Goal: Information Seeking & Learning: Learn about a topic

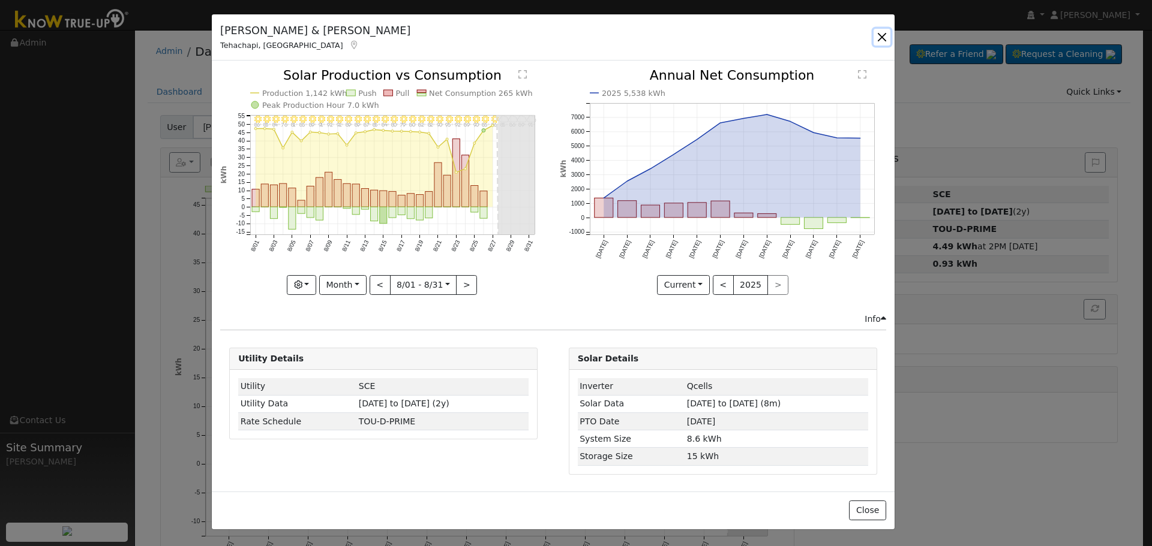
click at [875, 34] on button "button" at bounding box center [881, 37] width 17 height 17
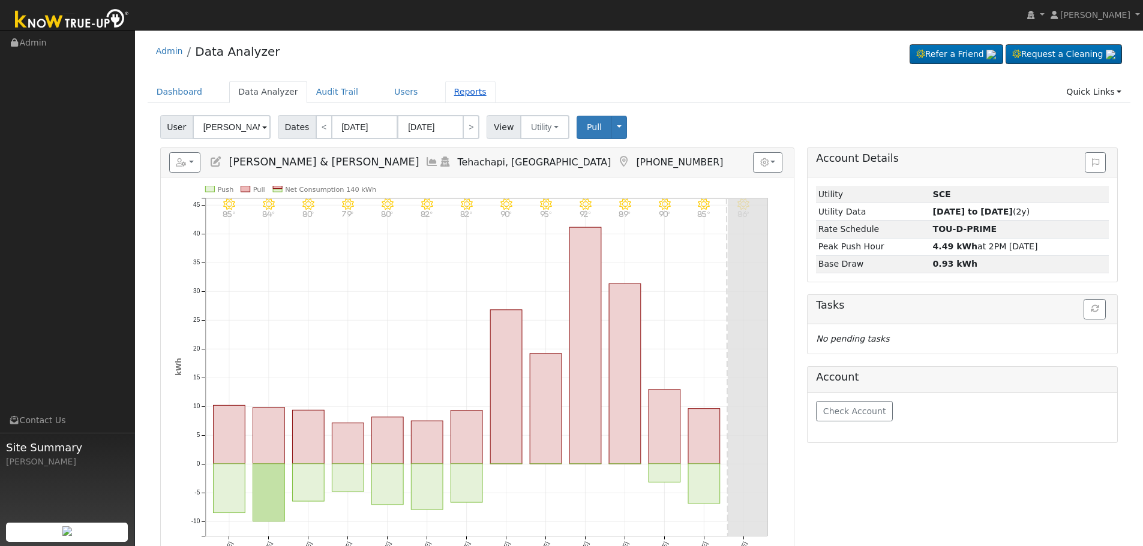
click at [445, 84] on link "Reports" at bounding box center [470, 92] width 50 height 22
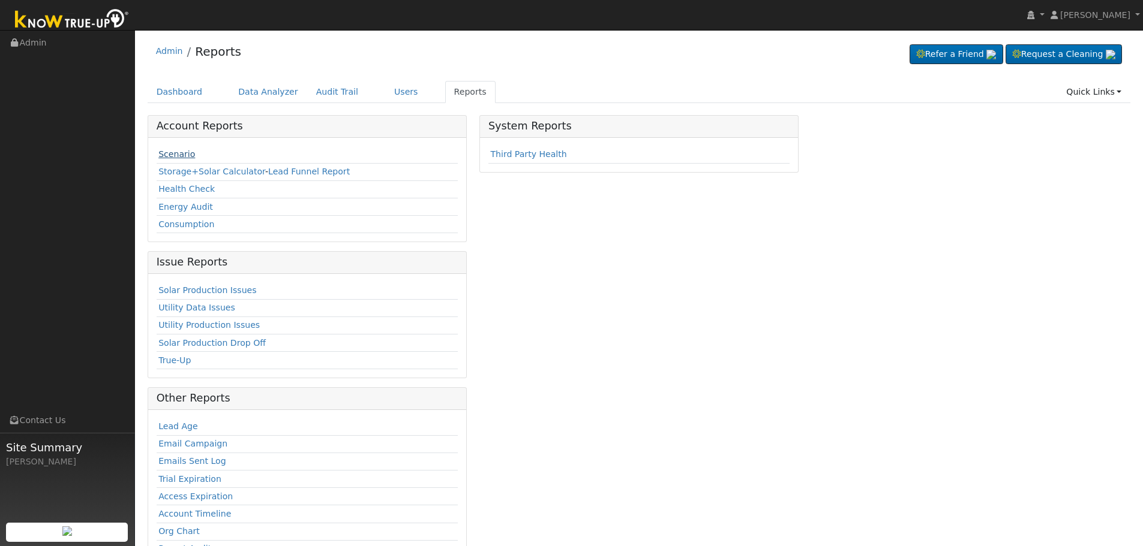
click at [179, 153] on link "Scenario" at bounding box center [176, 154] width 37 height 10
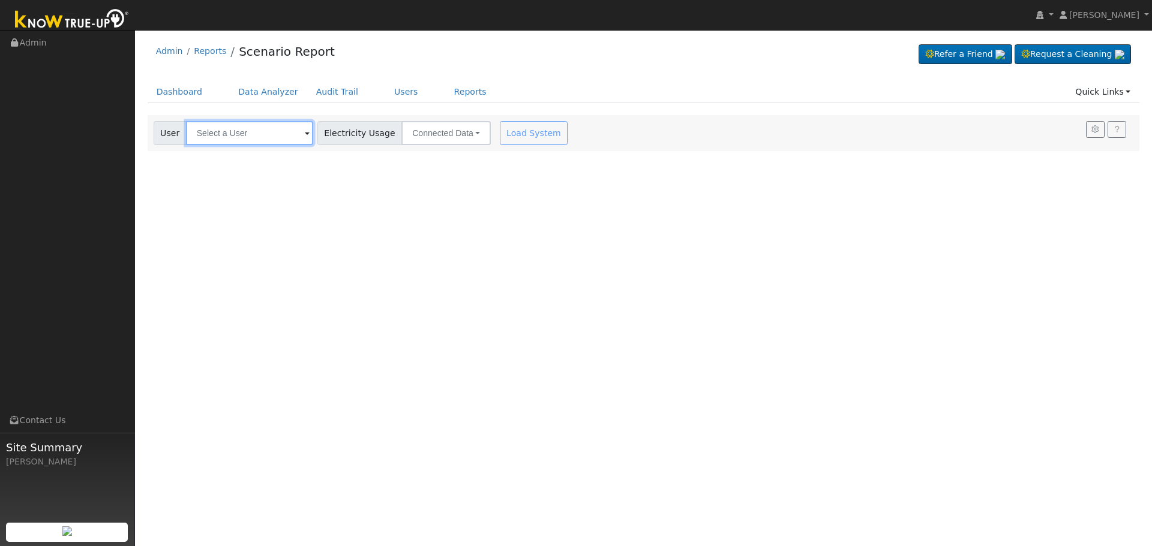
click at [280, 136] on input "text" at bounding box center [249, 133] width 127 height 24
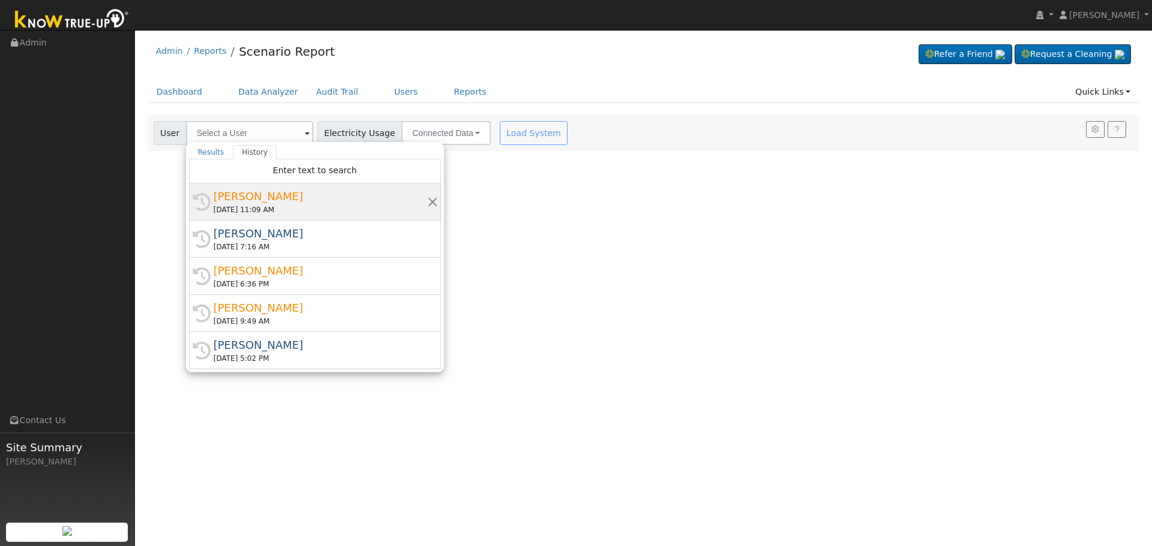
click at [290, 194] on div "Lee Whittaker" at bounding box center [321, 196] width 214 height 16
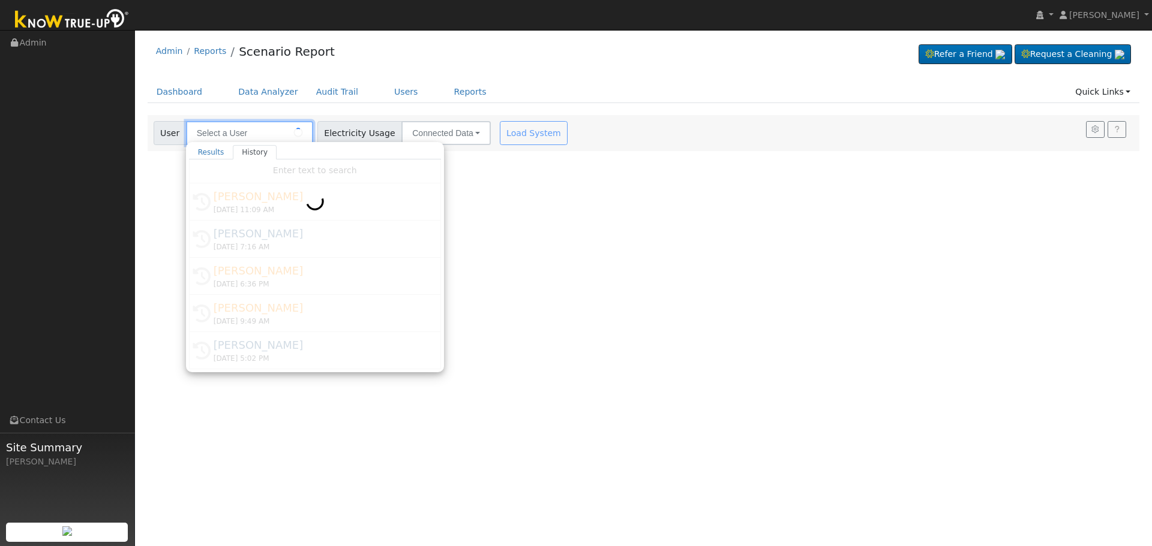
type input "Lee Whittaker"
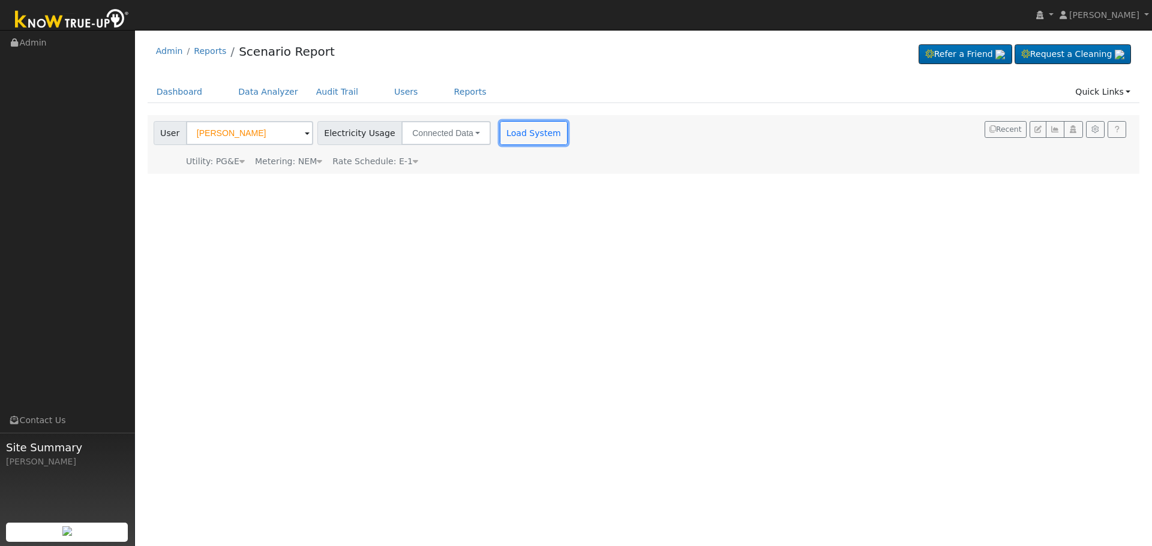
click at [522, 132] on button "Load System" at bounding box center [534, 133] width 68 height 24
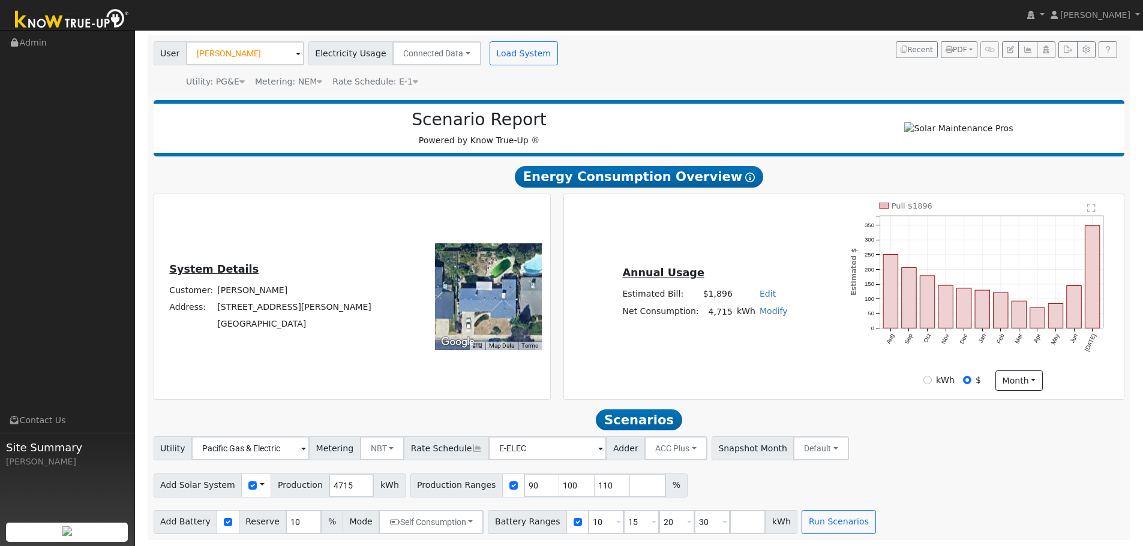
scroll to position [85, 0]
click at [759, 313] on link "Modify" at bounding box center [773, 312] width 28 height 10
click at [739, 330] on link "Add Consumption" at bounding box center [728, 331] width 100 height 17
type input "4715"
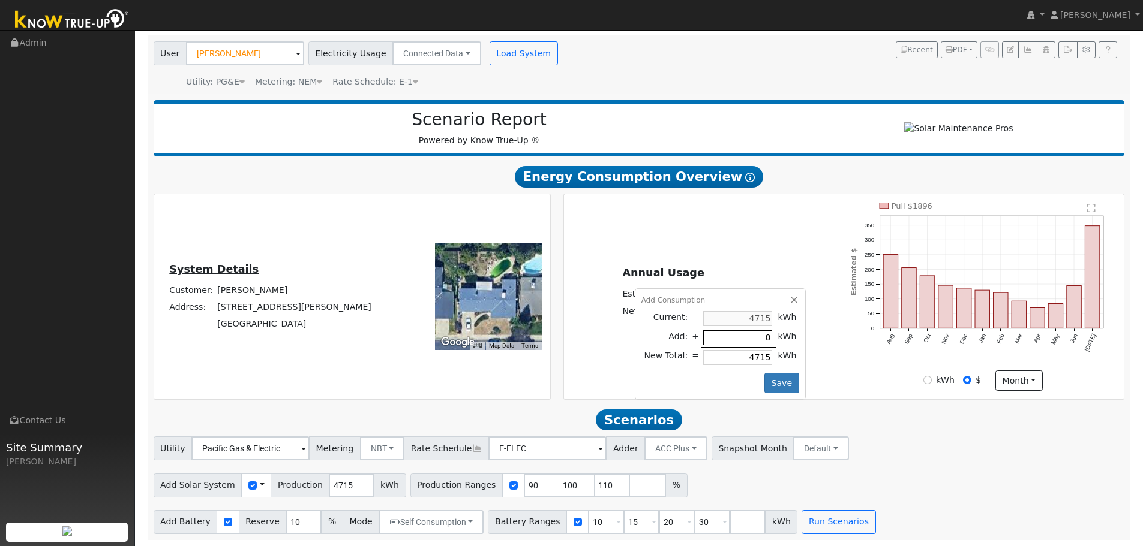
type input "6"
type input "4721"
type input "60"
type input "4775"
type input "600"
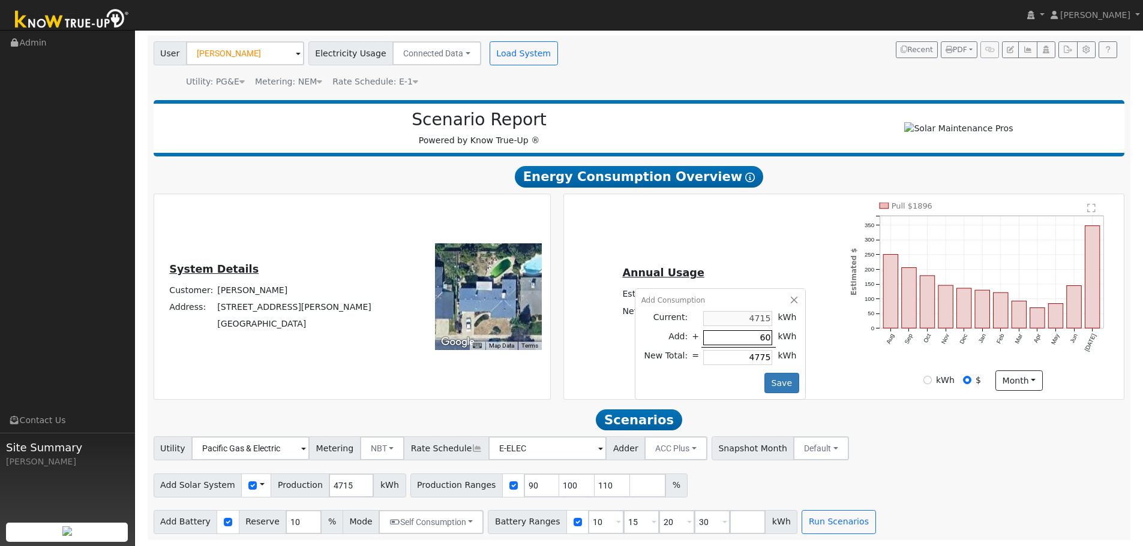
type input "5315"
type input "6000"
type input "10715"
type input "6000"
click at [781, 380] on button "Save" at bounding box center [781, 383] width 35 height 20
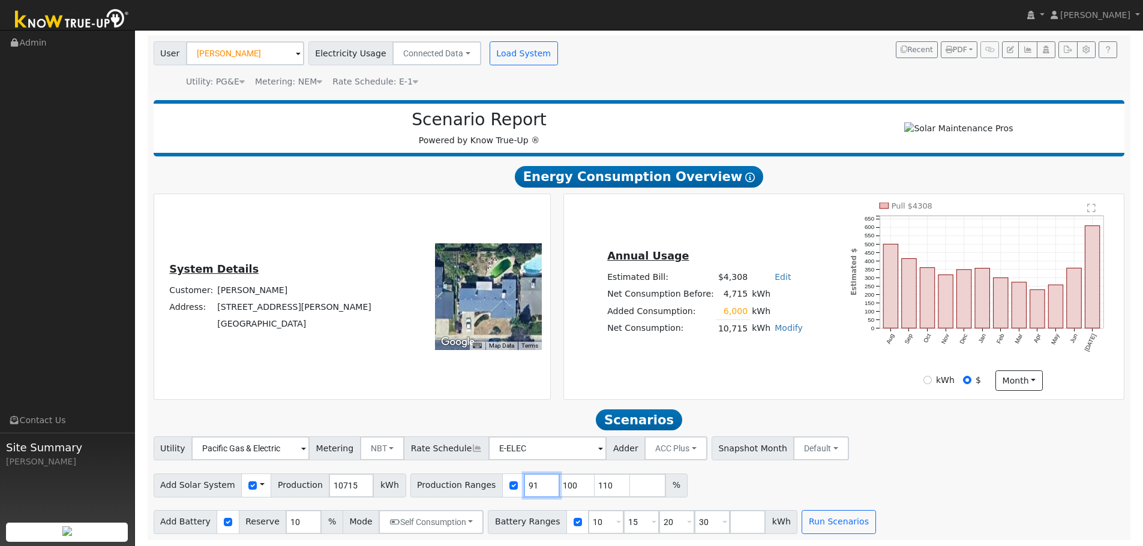
click at [524, 483] on input "91" at bounding box center [542, 486] width 36 height 24
type input "100"
type input "110"
type input "120"
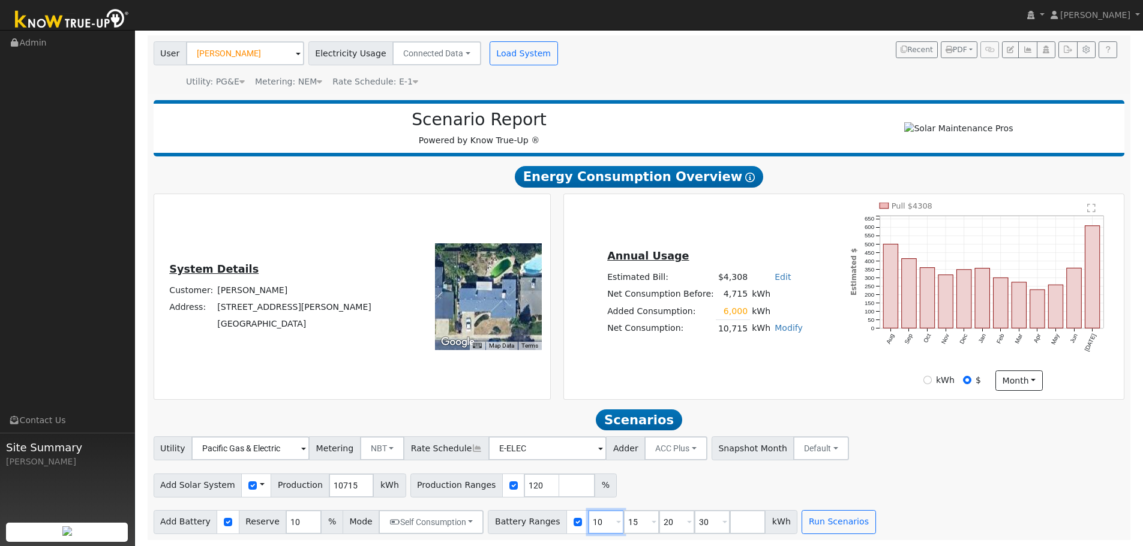
click at [588, 518] on input "10" at bounding box center [606, 522] width 36 height 24
type input "15"
type input "20"
type input "30"
type input "20"
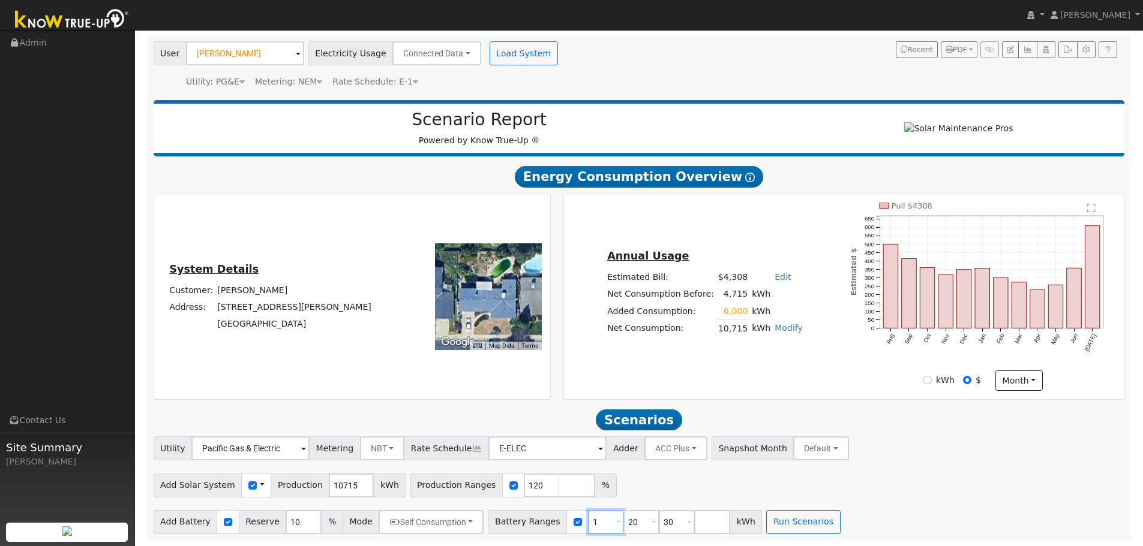
type input "30"
type input "20"
click at [623, 521] on input "30" at bounding box center [641, 522] width 36 height 24
type input "3"
click at [695, 522] on button "Run Scenarios" at bounding box center [732, 522] width 74 height 24
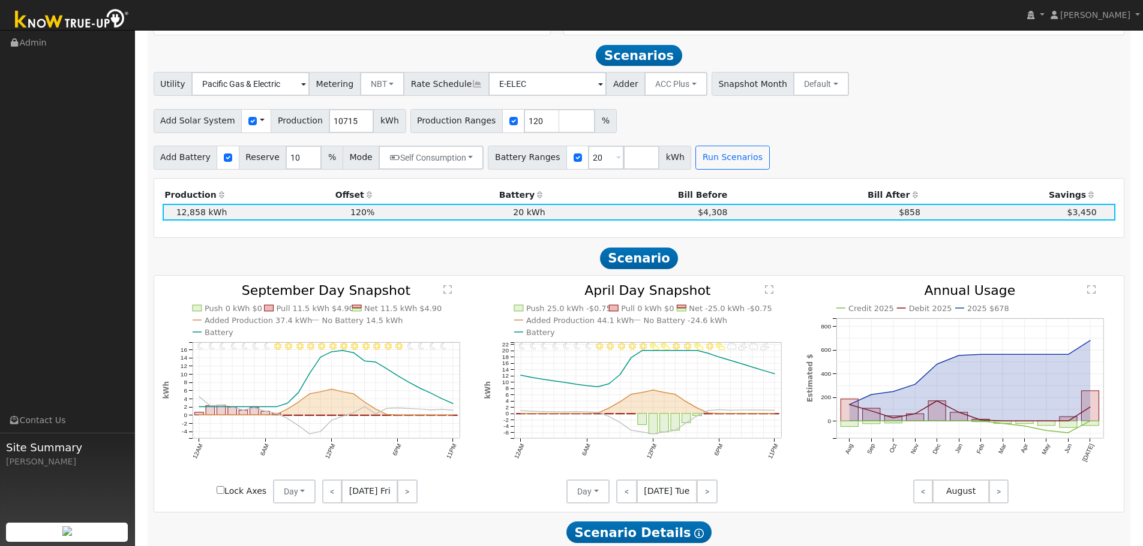
scroll to position [458, 0]
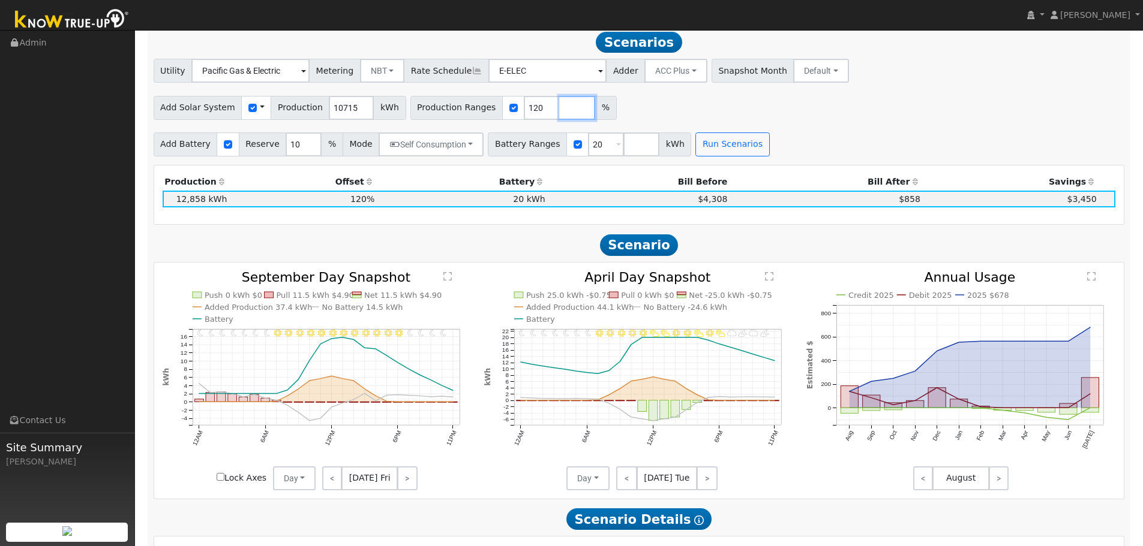
click at [559, 112] on input "number" at bounding box center [577, 108] width 36 height 24
type input "130"
click at [776, 140] on div "Add Battery Reserve 10 % Mode Self Consumption Self Consumption Peak Savings AC…" at bounding box center [638, 142] width 975 height 28
click at [708, 156] on button "Run Scenarios" at bounding box center [732, 145] width 74 height 24
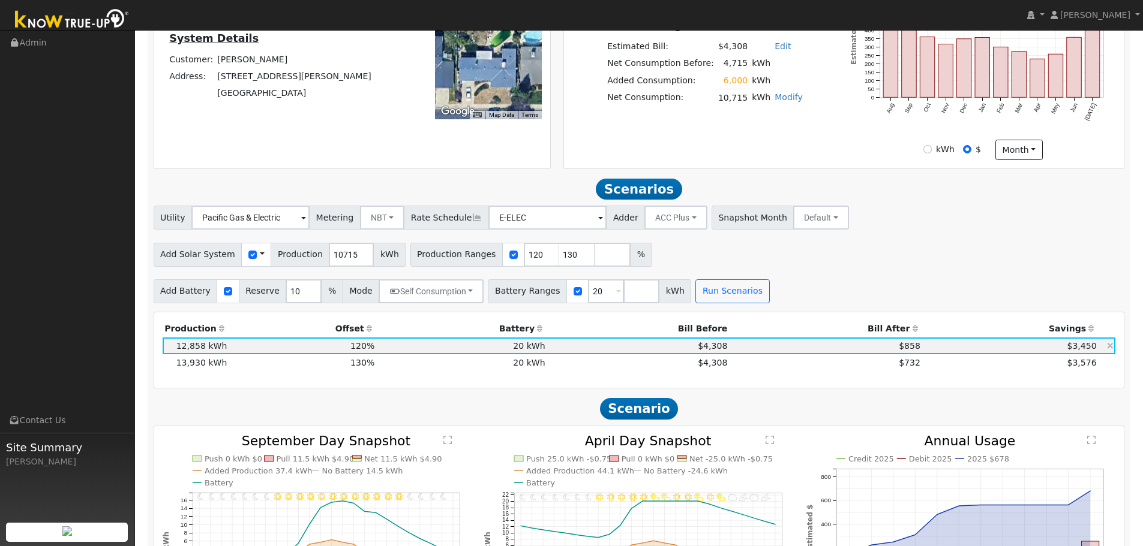
scroll to position [278, 0]
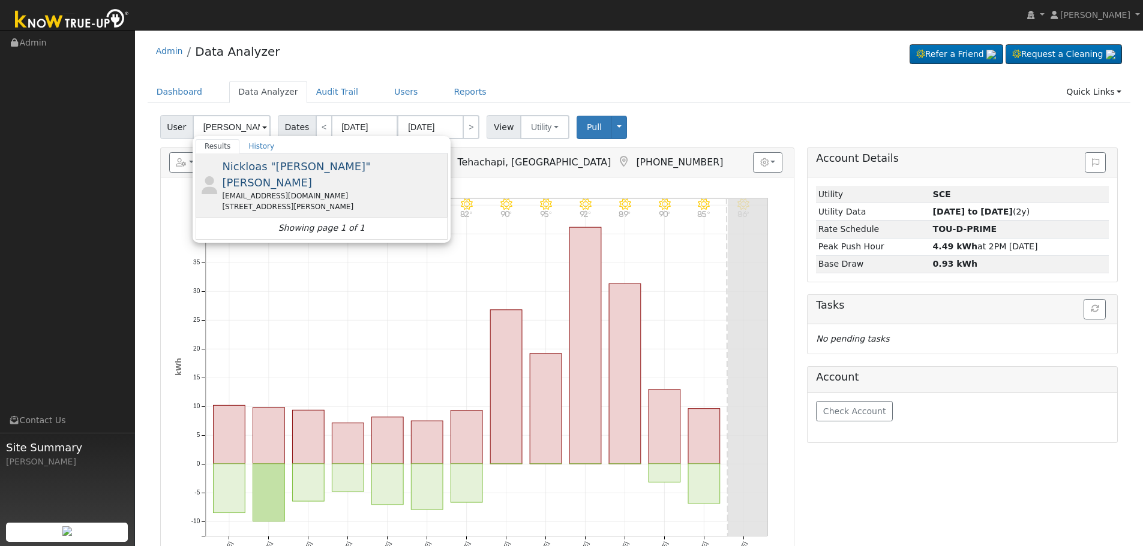
click at [348, 160] on div "Nickloas "Nick" Hostetler hossnick7@gmail.com 2874 Julia Circle, Hanford, CA 93…" at bounding box center [333, 185] width 223 height 54
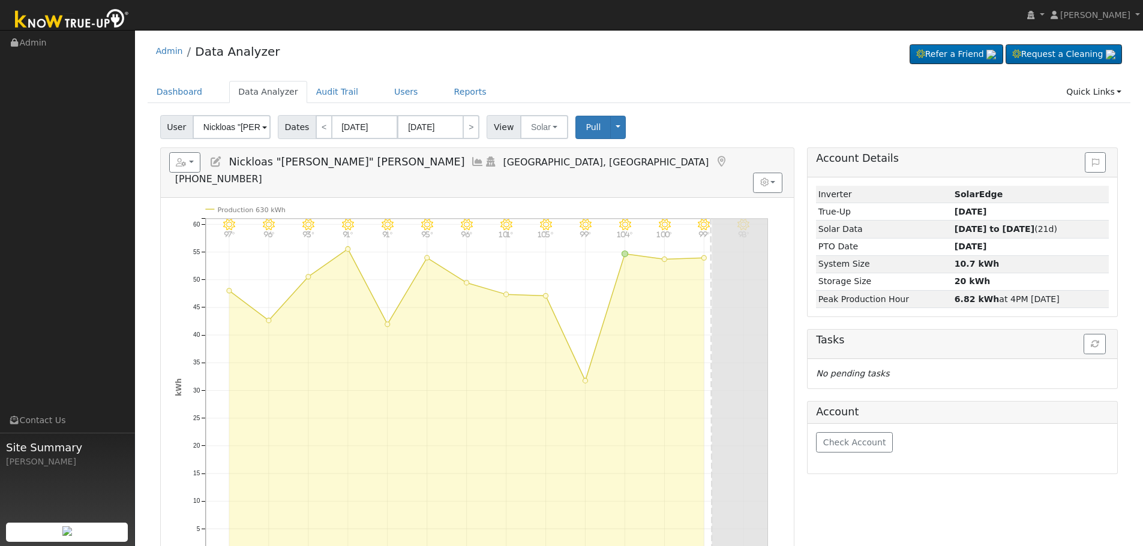
click at [471, 160] on icon at bounding box center [477, 162] width 13 height 11
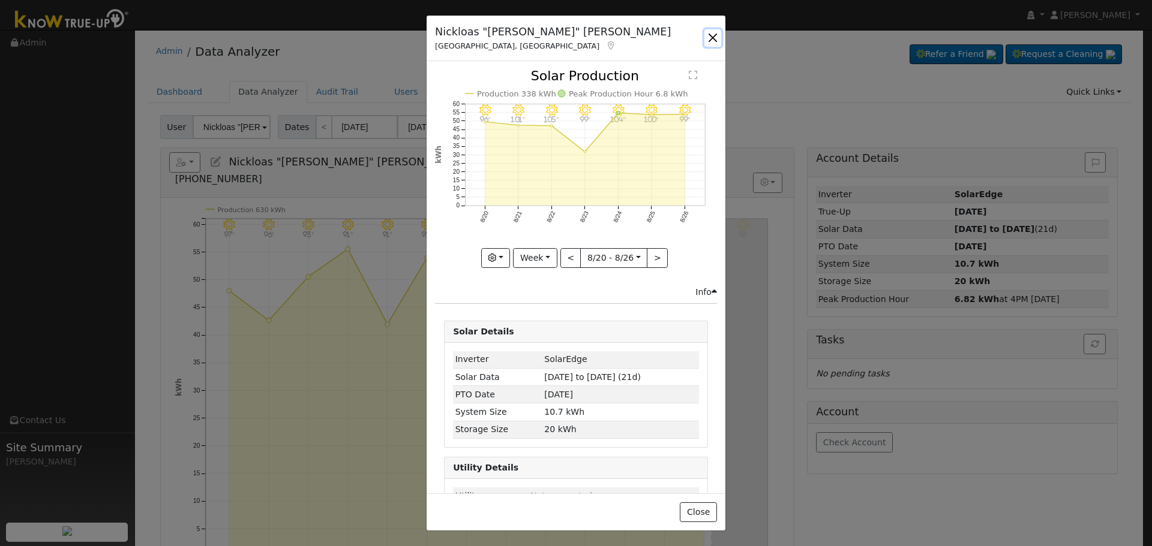
click at [714, 35] on button "button" at bounding box center [712, 37] width 17 height 17
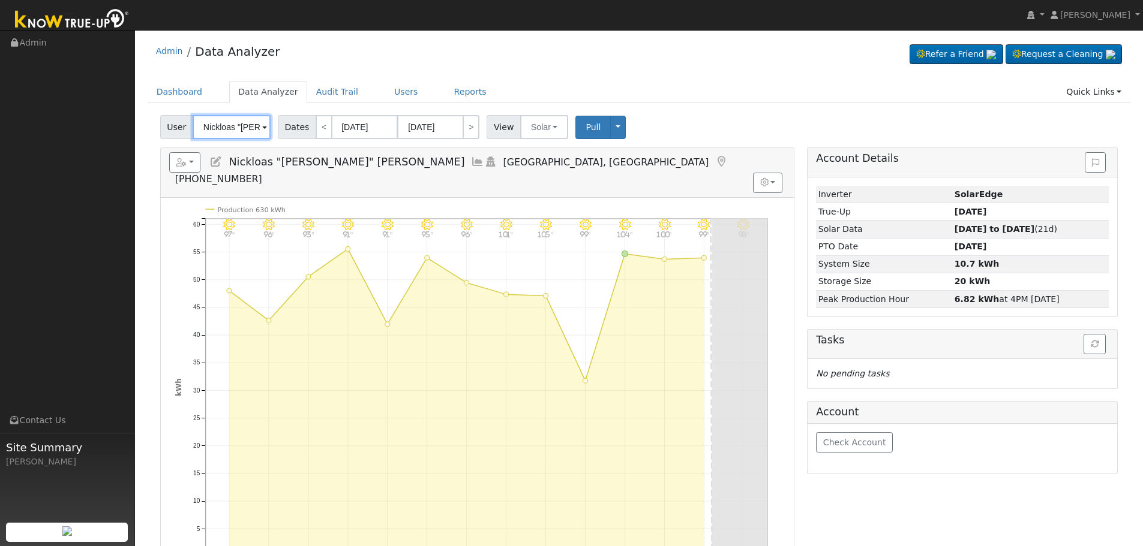
click at [227, 127] on input "Nickloas "Nick" Hostetler" at bounding box center [232, 127] width 78 height 24
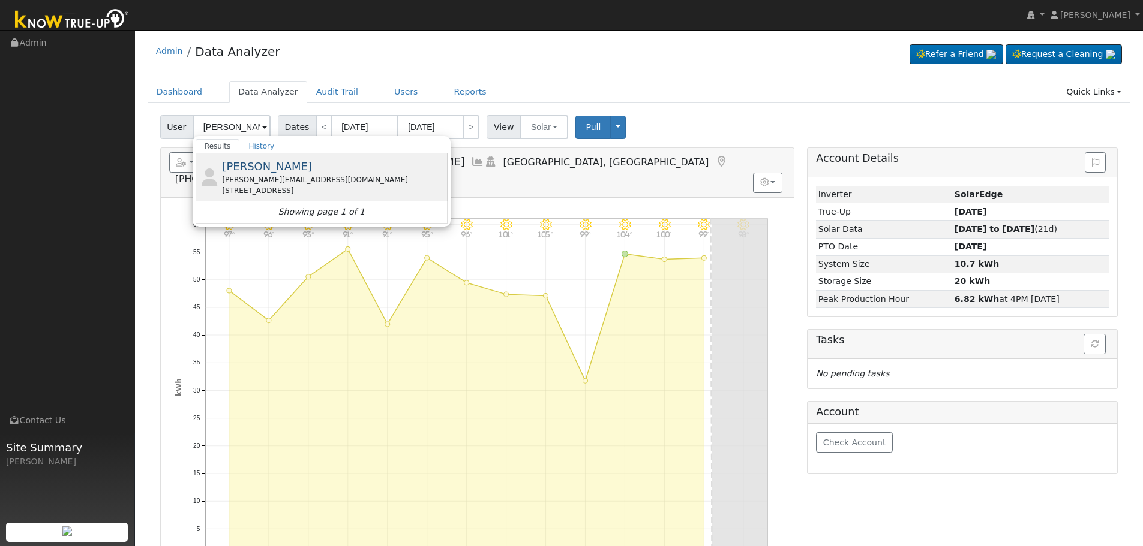
click at [305, 176] on div "mike@mikaelpeterson.net" at bounding box center [333, 180] width 223 height 11
type input "Jan Mikael Peterson"
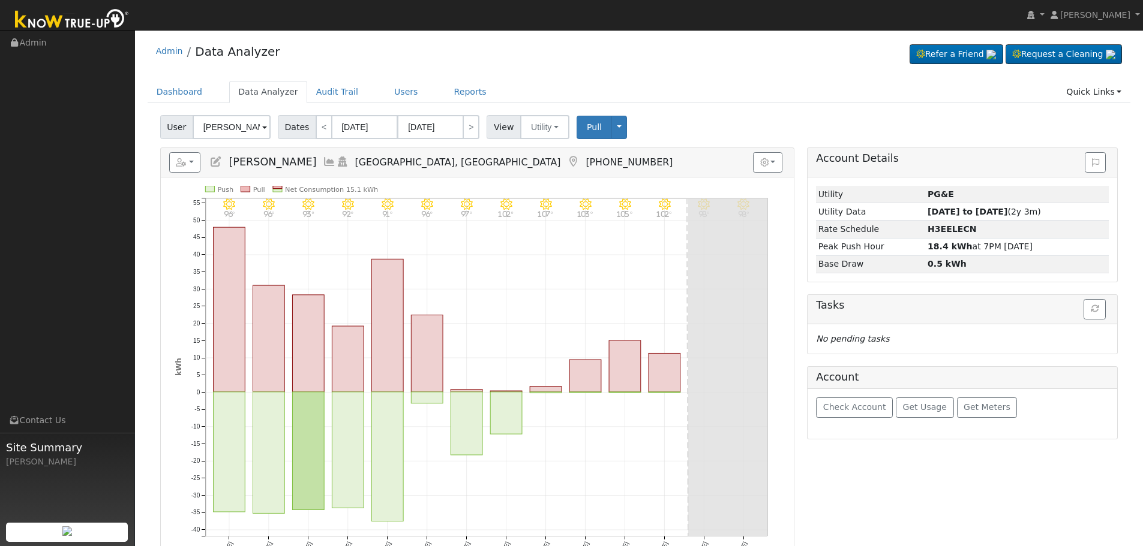
click at [336, 157] on icon at bounding box center [329, 162] width 13 height 11
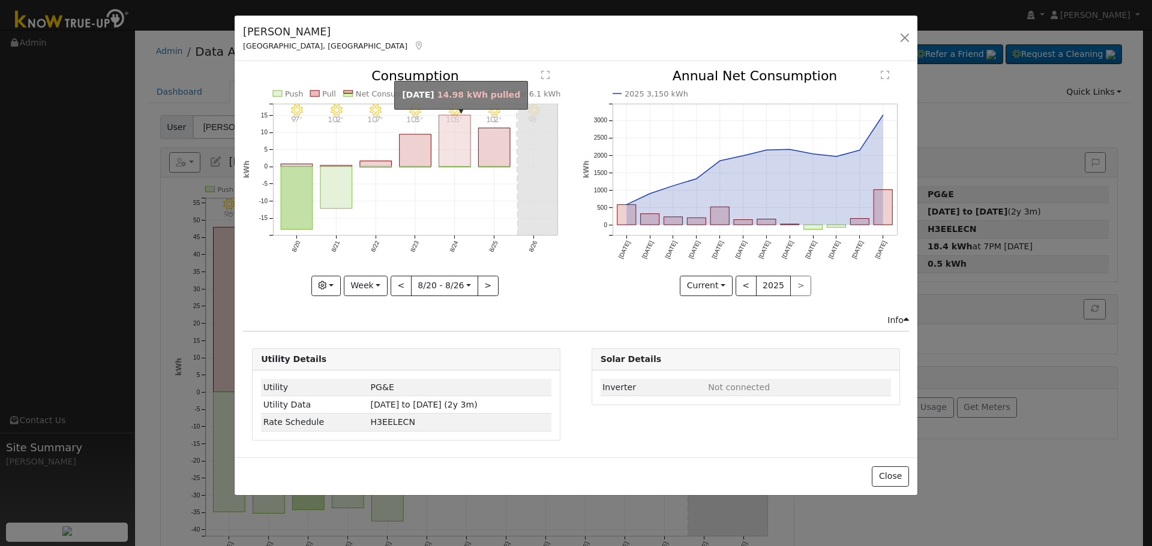
click at [462, 145] on rect "onclick=""" at bounding box center [455, 141] width 32 height 52
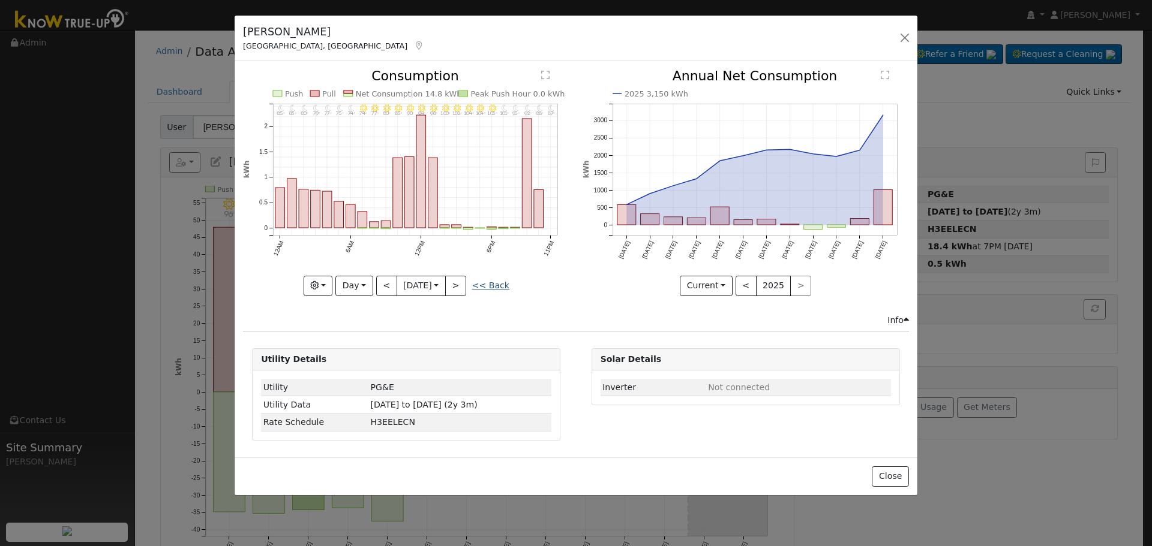
click at [501, 286] on link "<< Back" at bounding box center [490, 286] width 37 height 10
type input "2025-08-20"
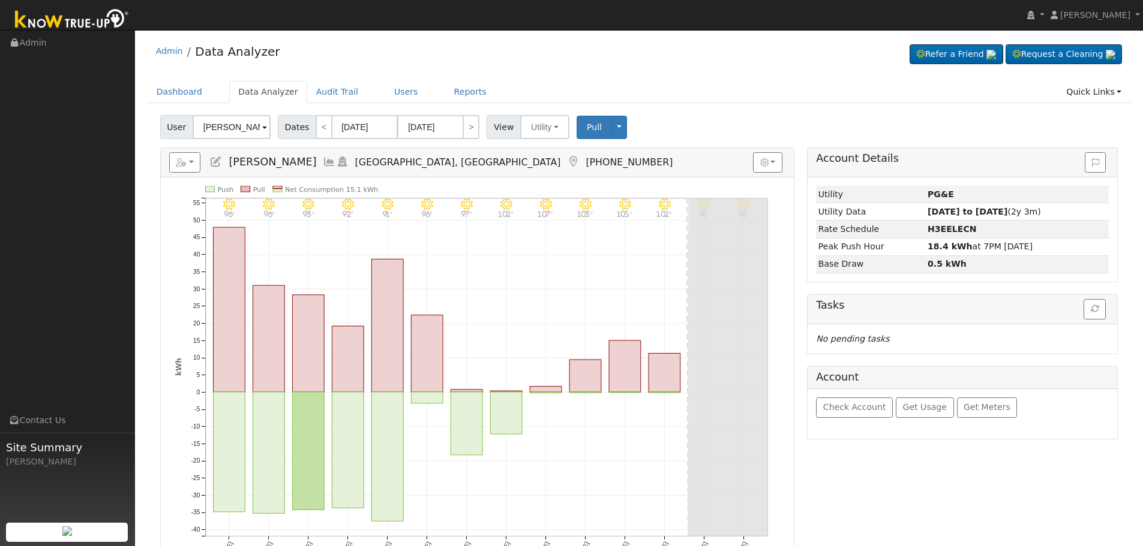
click at [236, 129] on input "Jan Mikael Peterson" at bounding box center [232, 127] width 78 height 24
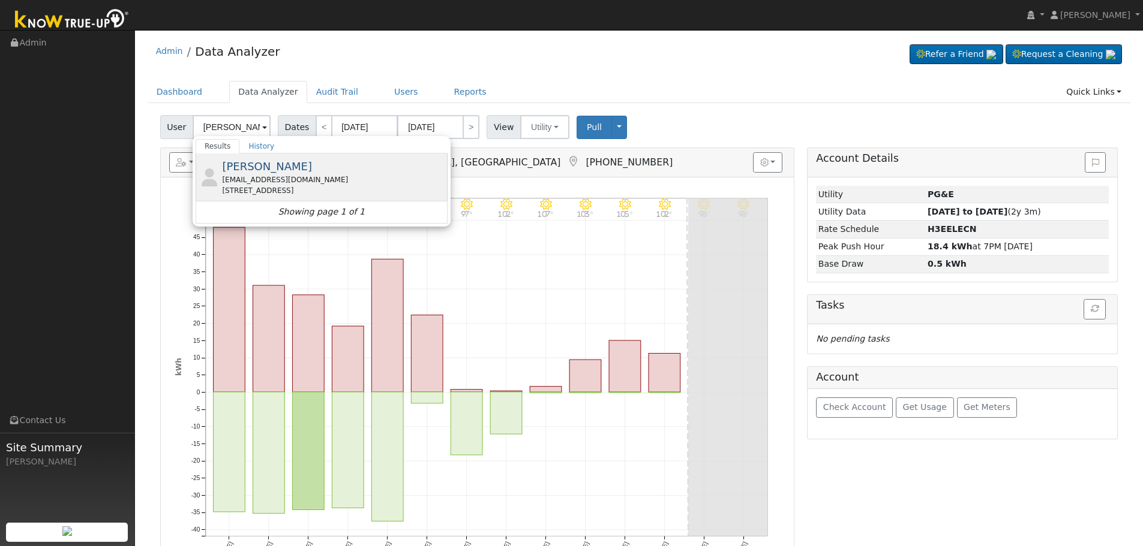
click at [266, 164] on span "[PERSON_NAME]" at bounding box center [267, 166] width 90 height 13
type input "[PERSON_NAME]"
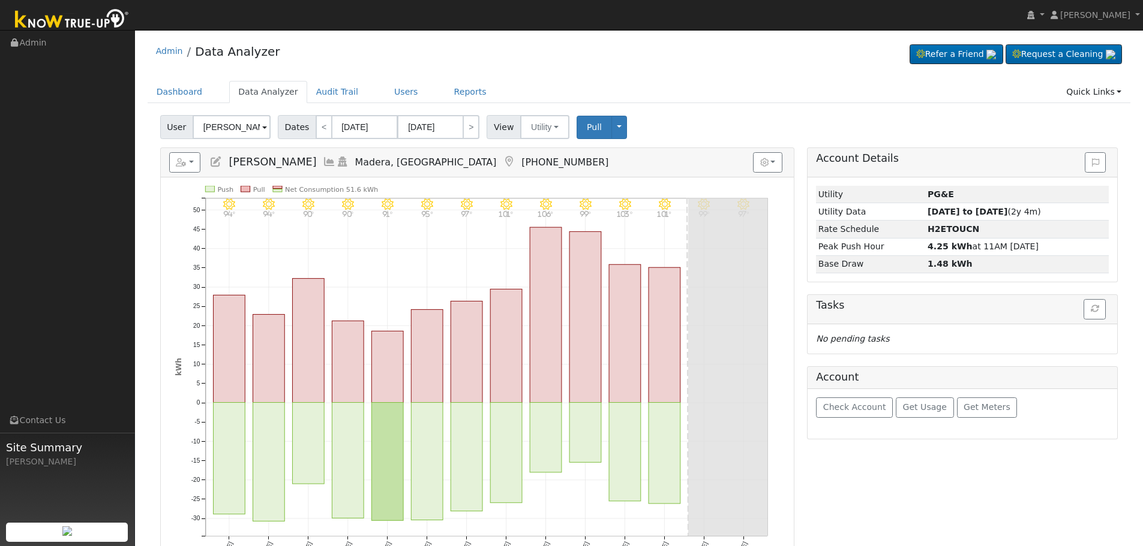
click at [323, 162] on icon at bounding box center [329, 162] width 13 height 11
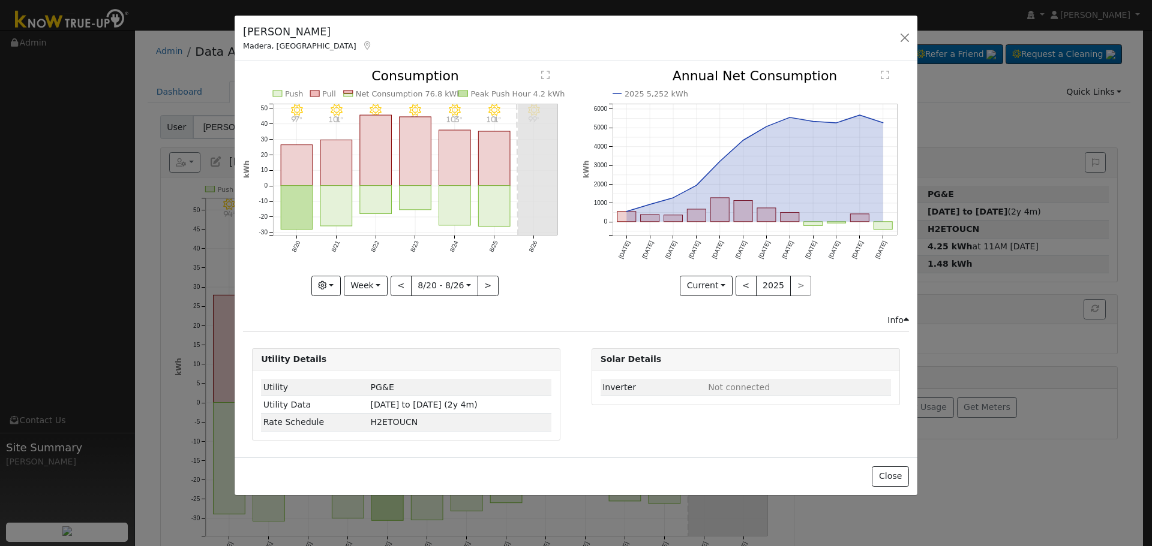
click at [374, 301] on div "8/26 - Clear 99° 8/25 - Clear 101° 8/24 - MostlyClear 103° 8/23 - MostlyClear 9…" at bounding box center [406, 192] width 339 height 244
click at [373, 295] on button "Week" at bounding box center [366, 286] width 44 height 20
click at [384, 337] on link "Month" at bounding box center [385, 344] width 83 height 17
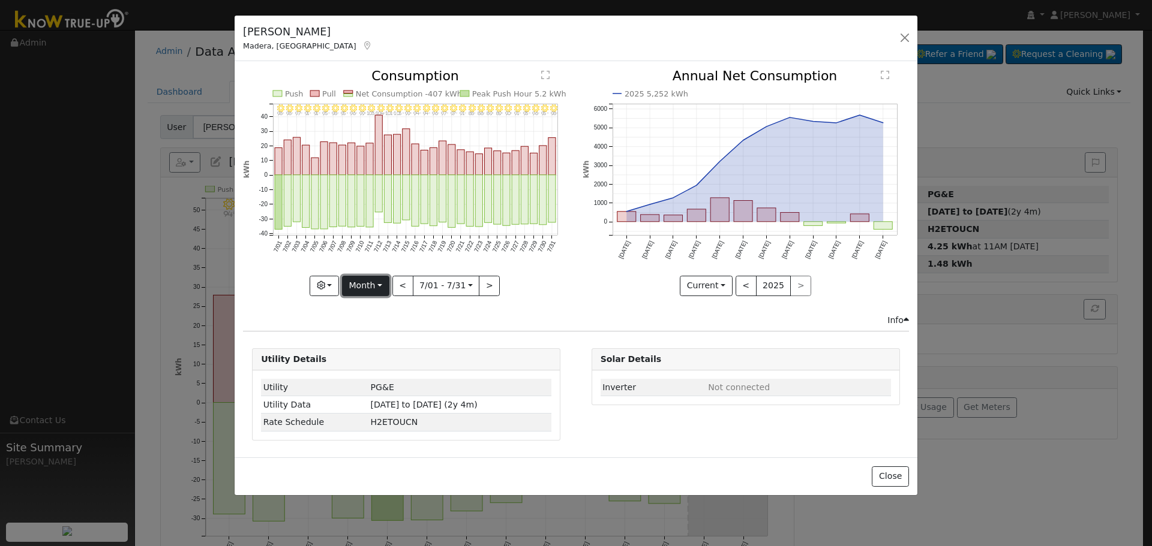
click at [375, 289] on button "Month" at bounding box center [365, 286] width 47 height 20
click at [381, 359] on link "Year" at bounding box center [384, 361] width 83 height 17
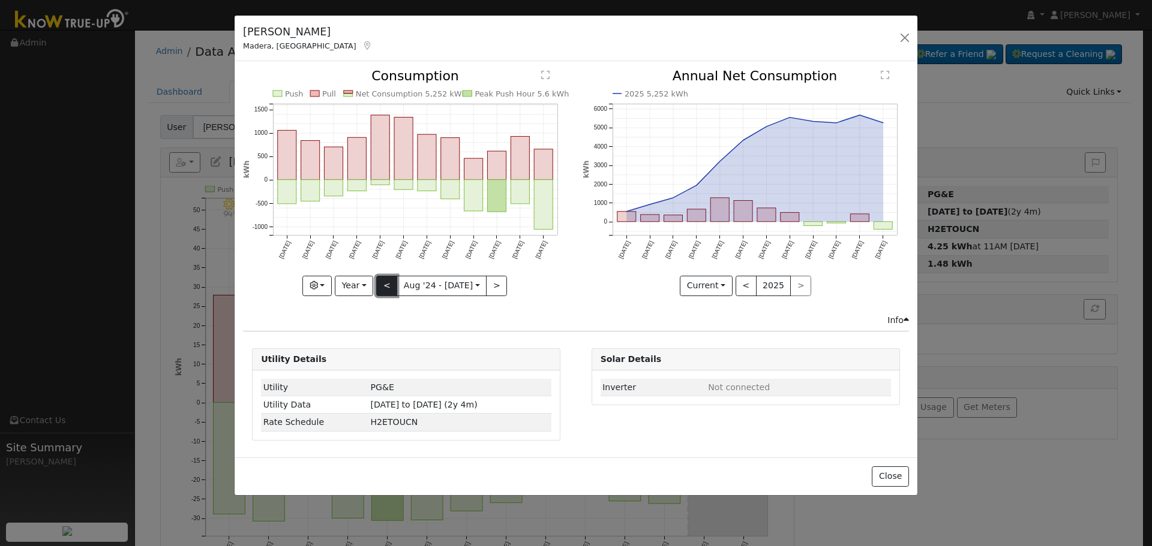
click at [392, 287] on button "<" at bounding box center [386, 286] width 21 height 20
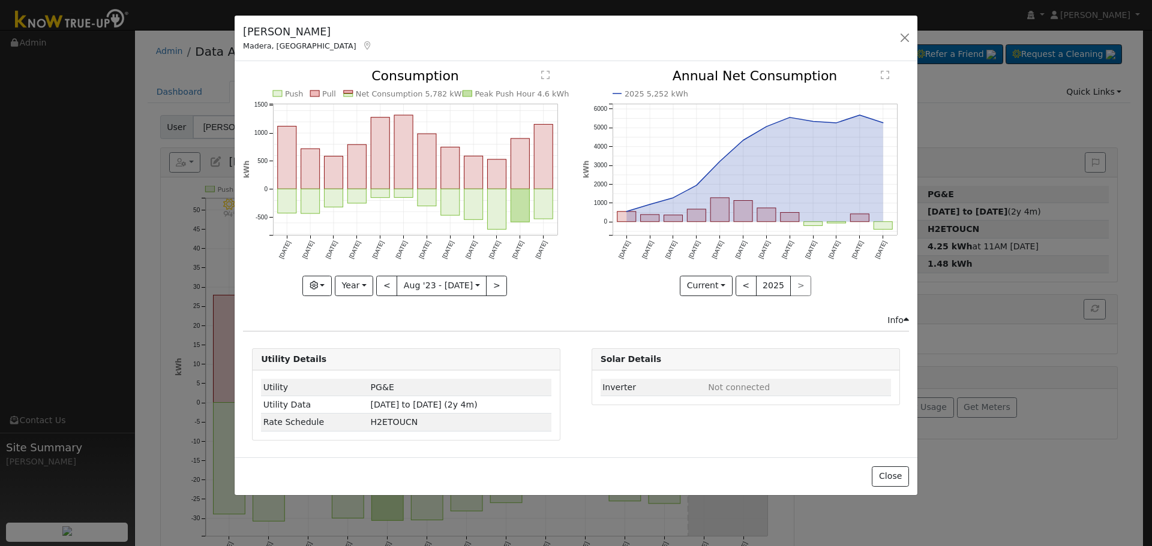
click at [492, 273] on icon "Push Pull Net Consumption 5,782 kWh Peak Push Hour 4.6 kWh Aug '23 Sep '23 Oct …" at bounding box center [406, 179] width 326 height 219
click at [491, 280] on button ">" at bounding box center [496, 286] width 21 height 20
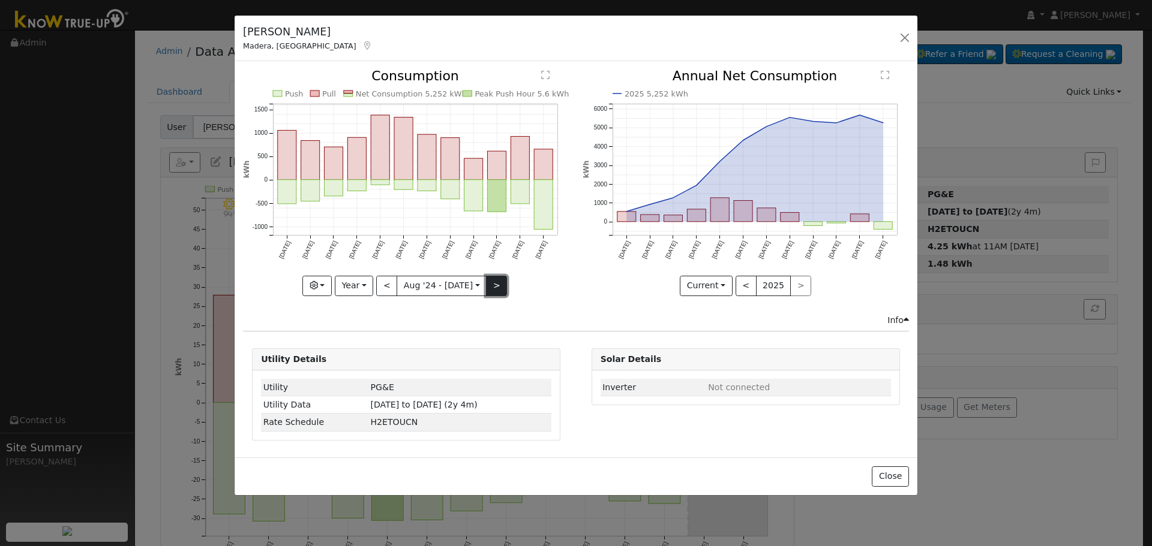
click at [490, 282] on button ">" at bounding box center [496, 286] width 21 height 20
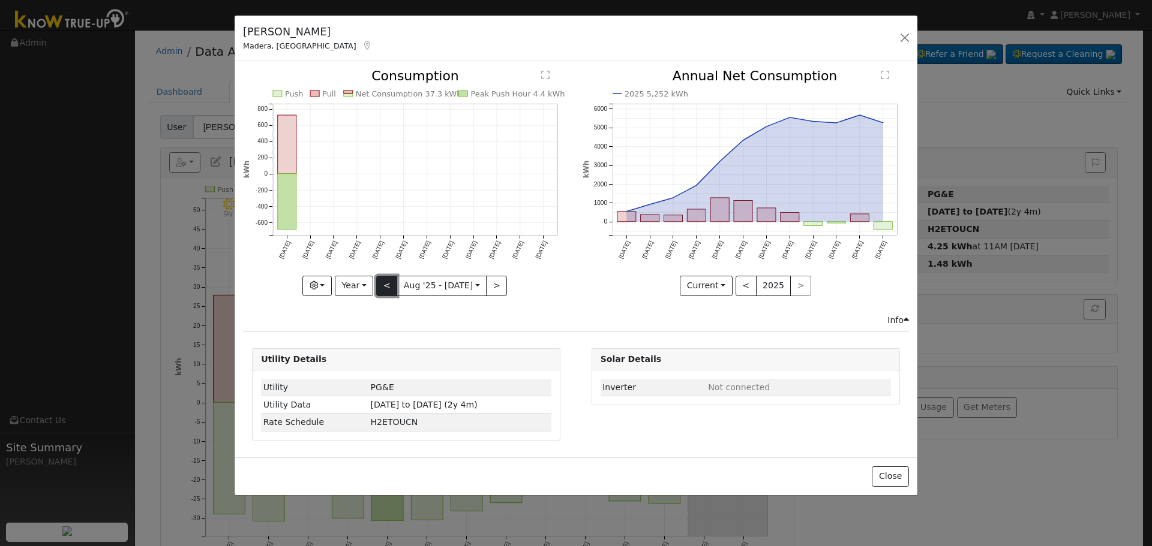
click at [389, 285] on button "<" at bounding box center [386, 286] width 21 height 20
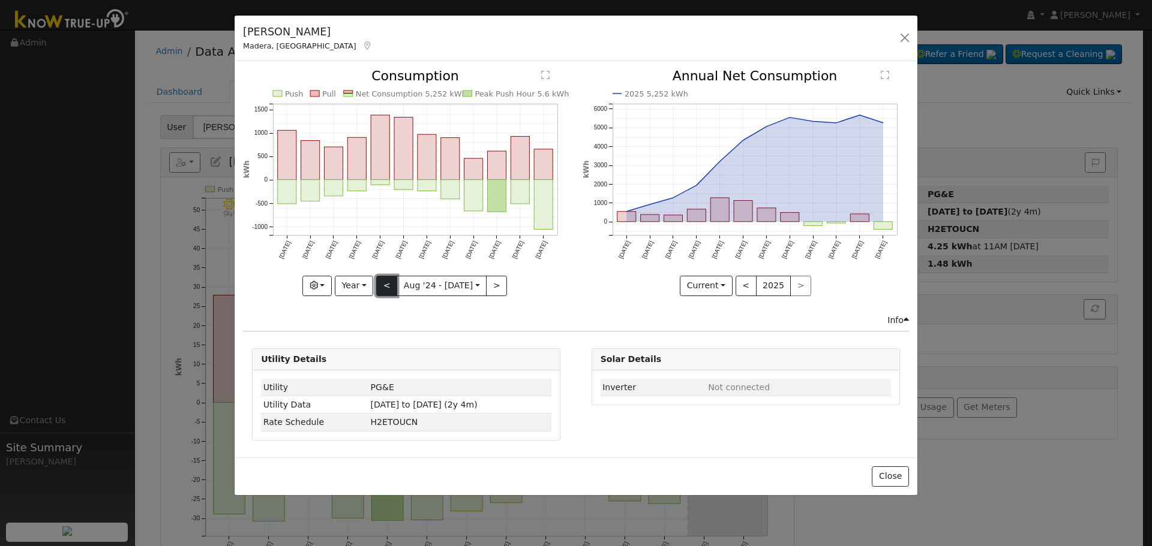
click at [388, 287] on button "<" at bounding box center [386, 286] width 21 height 20
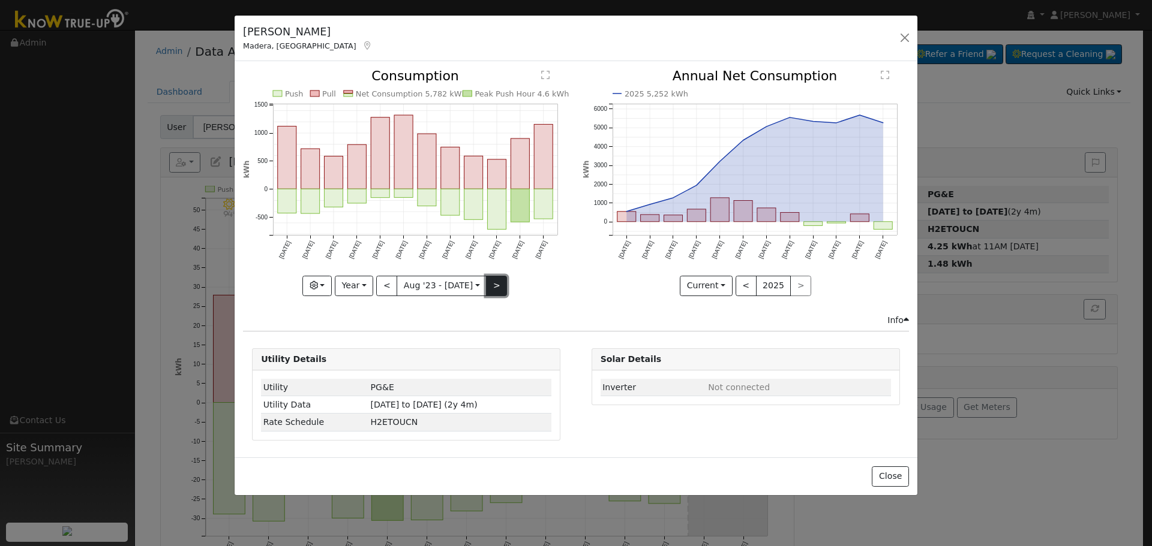
click at [498, 288] on button ">" at bounding box center [496, 286] width 21 height 20
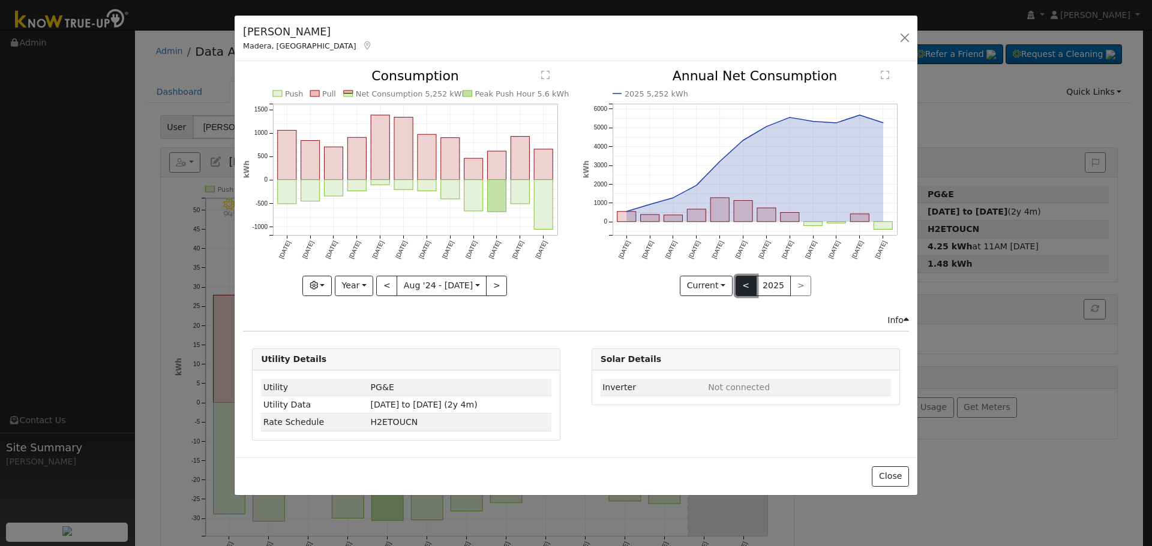
click at [742, 281] on button "<" at bounding box center [745, 286] width 21 height 20
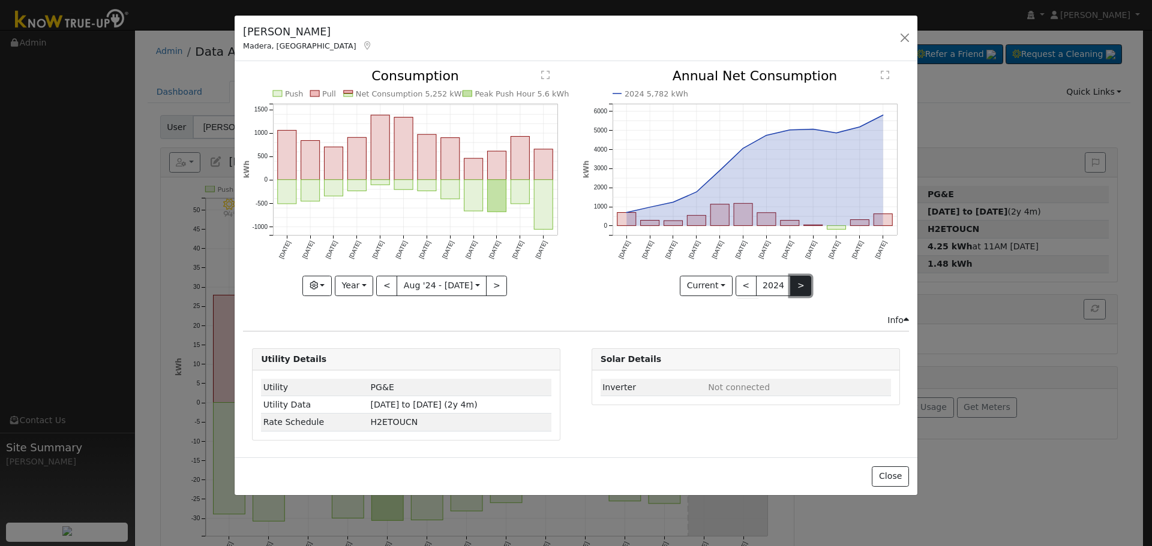
click at [799, 283] on button ">" at bounding box center [800, 286] width 21 height 20
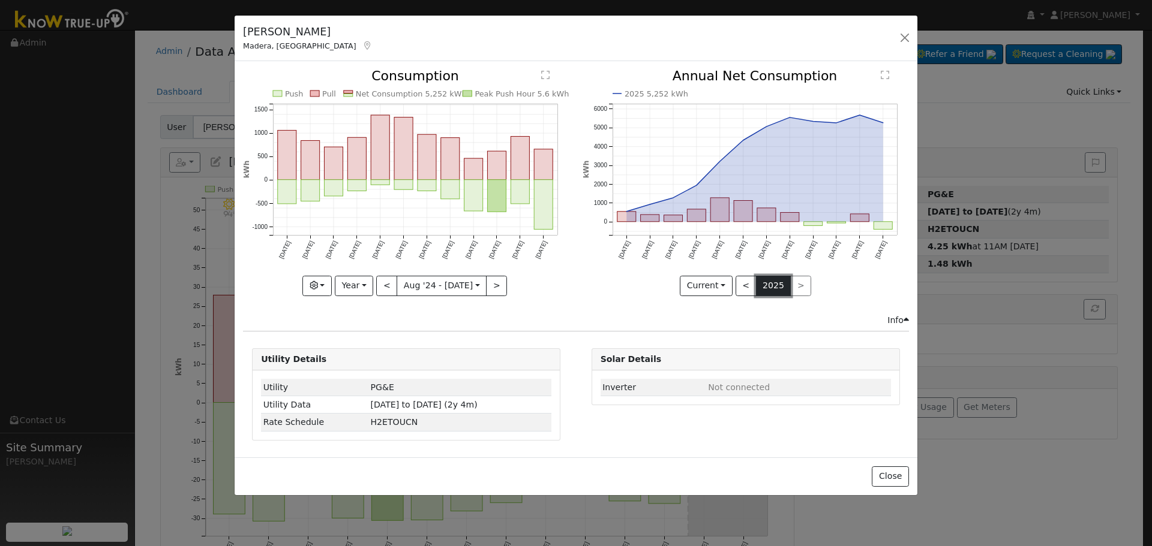
click at [787, 287] on button "2025" at bounding box center [773, 286] width 35 height 20
click at [738, 281] on button "<" at bounding box center [745, 286] width 21 height 20
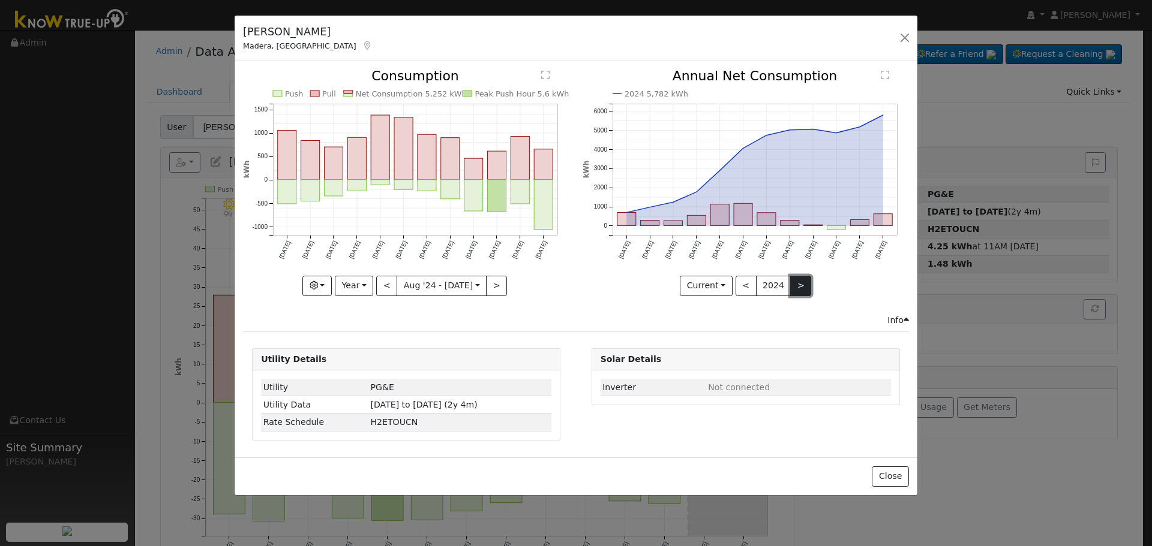
click at [798, 289] on button ">" at bounding box center [800, 286] width 21 height 20
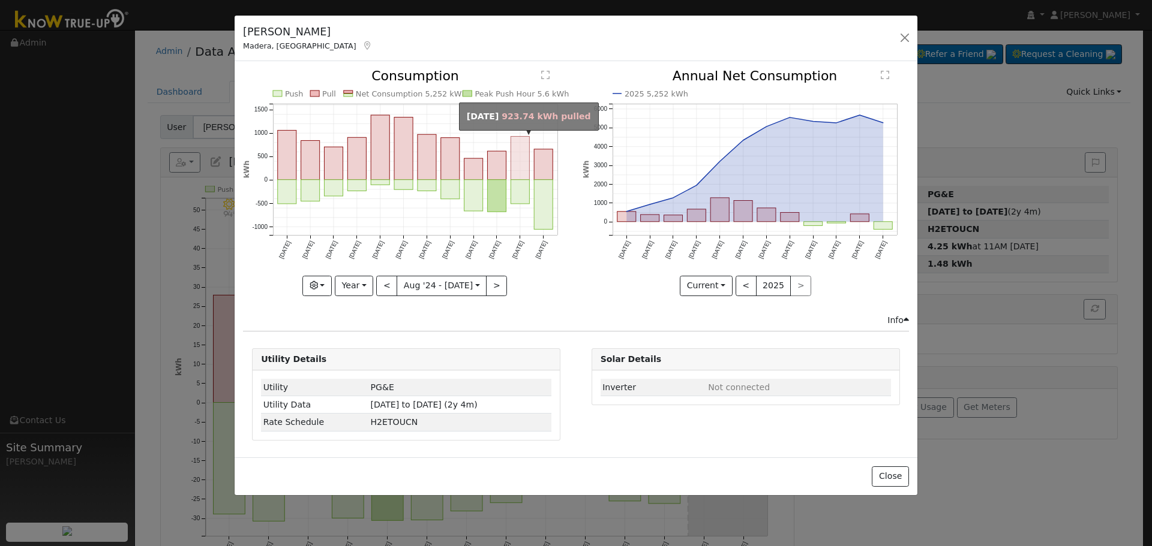
click at [517, 169] on rect "onclick=""" at bounding box center [520, 158] width 19 height 43
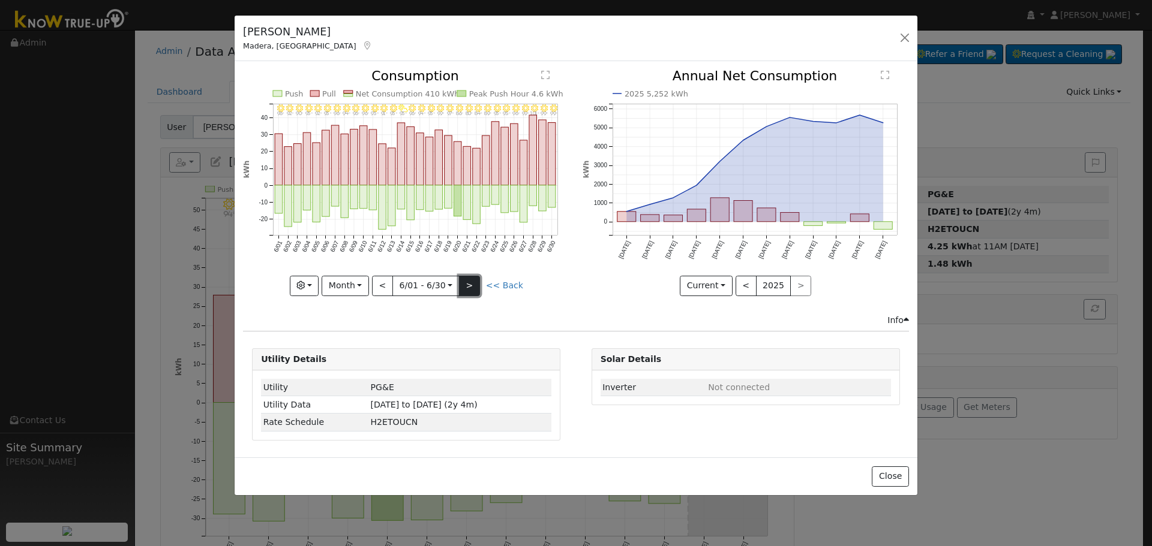
click at [471, 285] on button ">" at bounding box center [469, 286] width 21 height 20
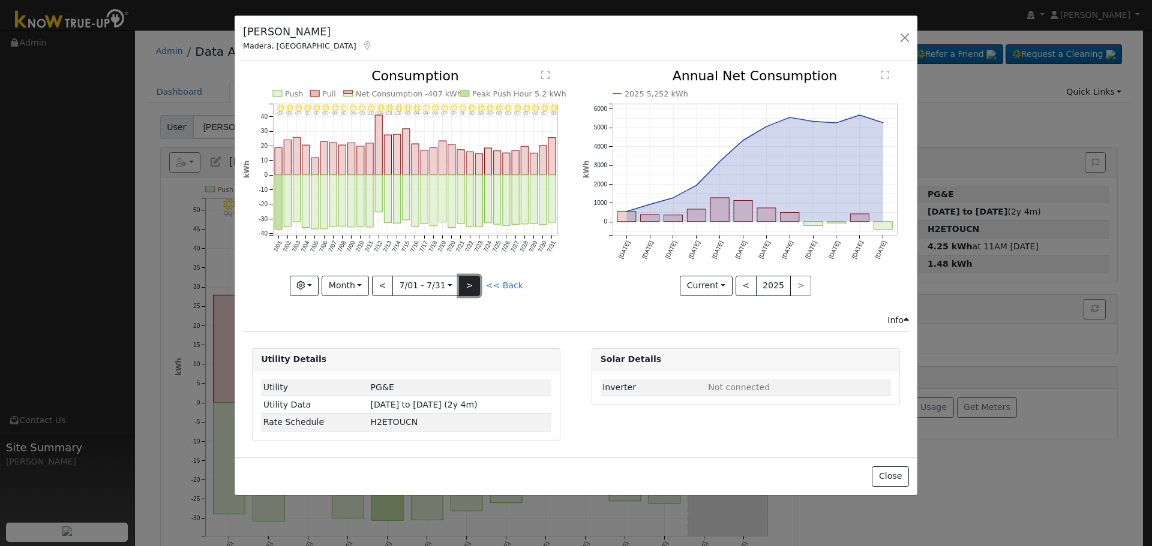
click at [470, 277] on button ">" at bounding box center [469, 286] width 21 height 20
type input "[DATE]"
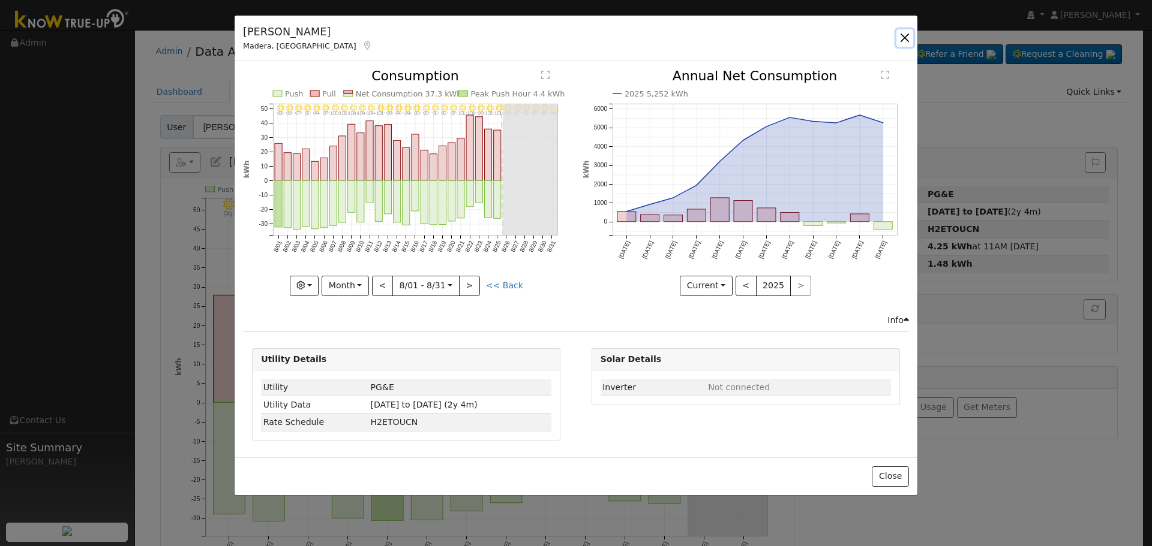
click at [907, 35] on button "button" at bounding box center [904, 37] width 17 height 17
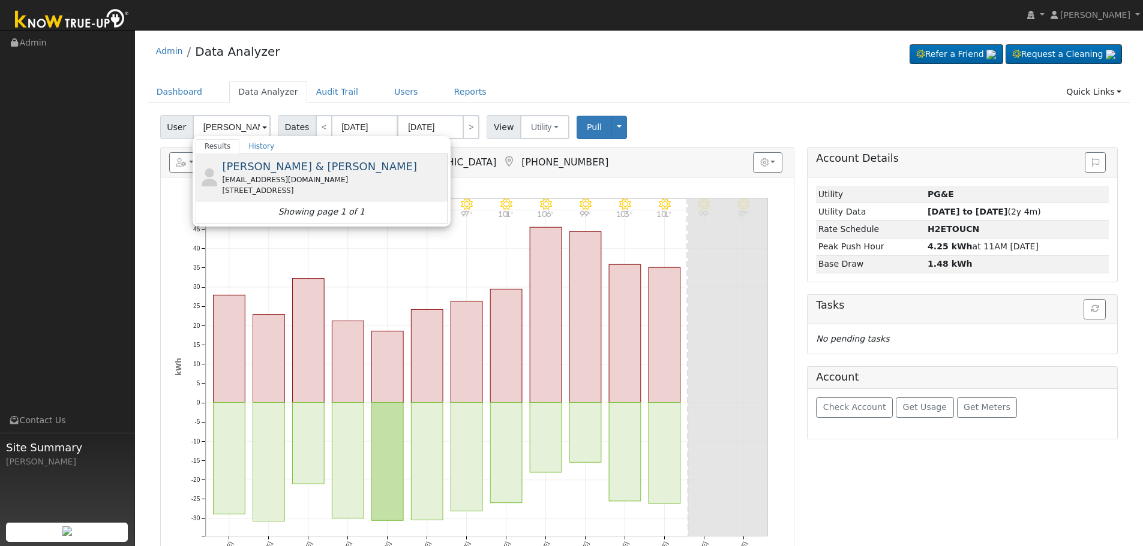
click at [273, 182] on div "[EMAIL_ADDRESS][DOMAIN_NAME]" at bounding box center [333, 180] width 223 height 11
type input "[PERSON_NAME] & [PERSON_NAME]"
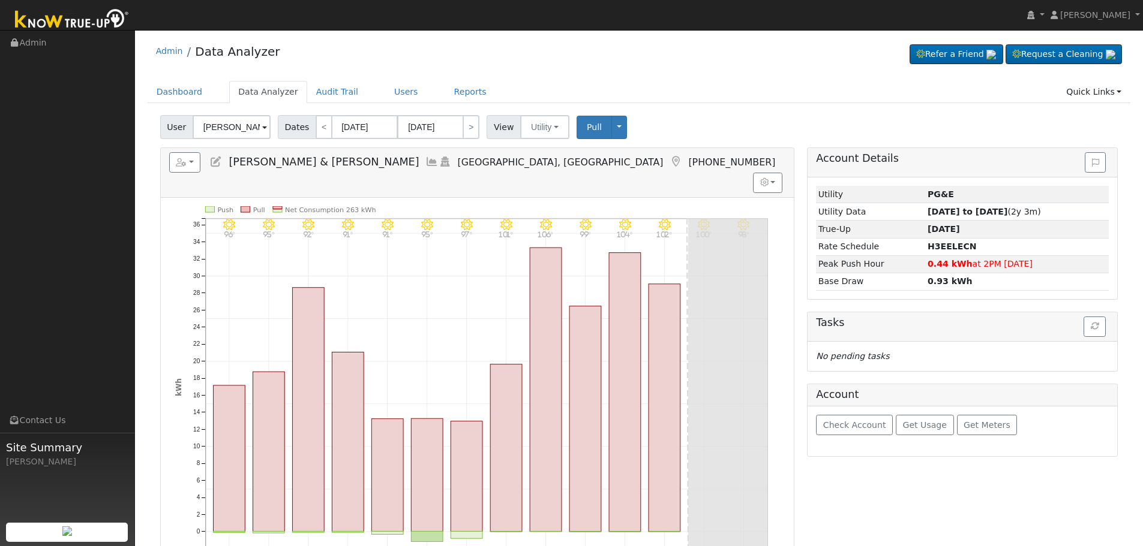
click at [425, 163] on icon at bounding box center [431, 162] width 13 height 11
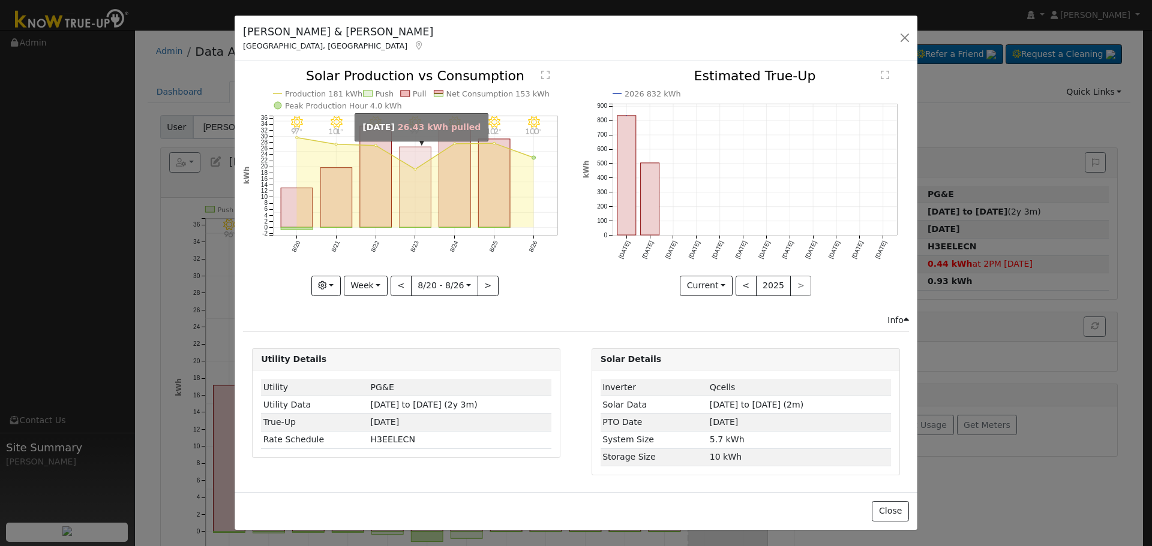
click at [426, 198] on rect "onclick=""" at bounding box center [415, 188] width 32 height 80
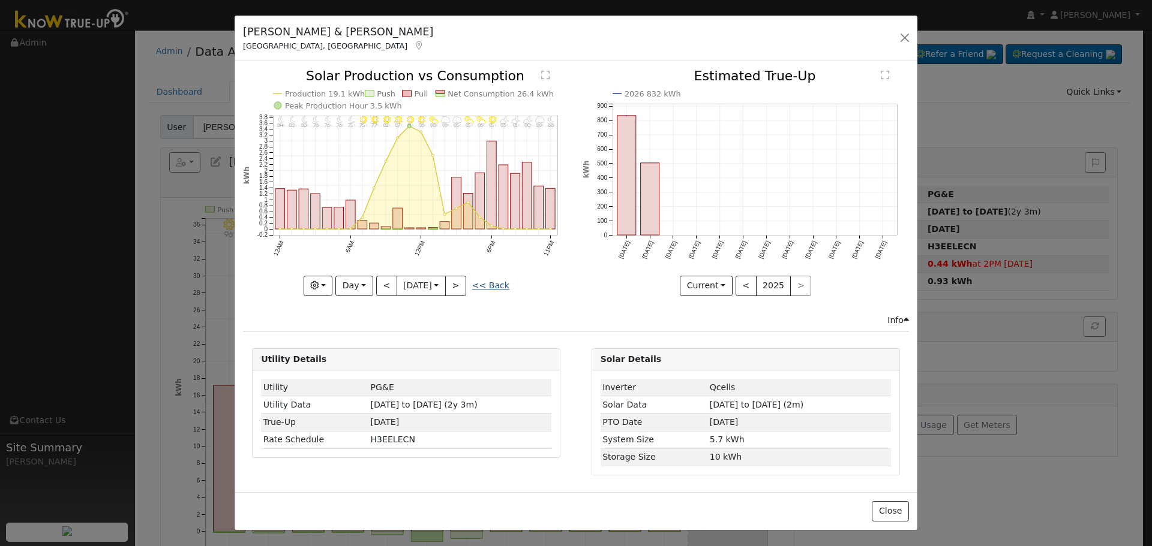
click at [490, 282] on link "<< Back" at bounding box center [490, 286] width 37 height 10
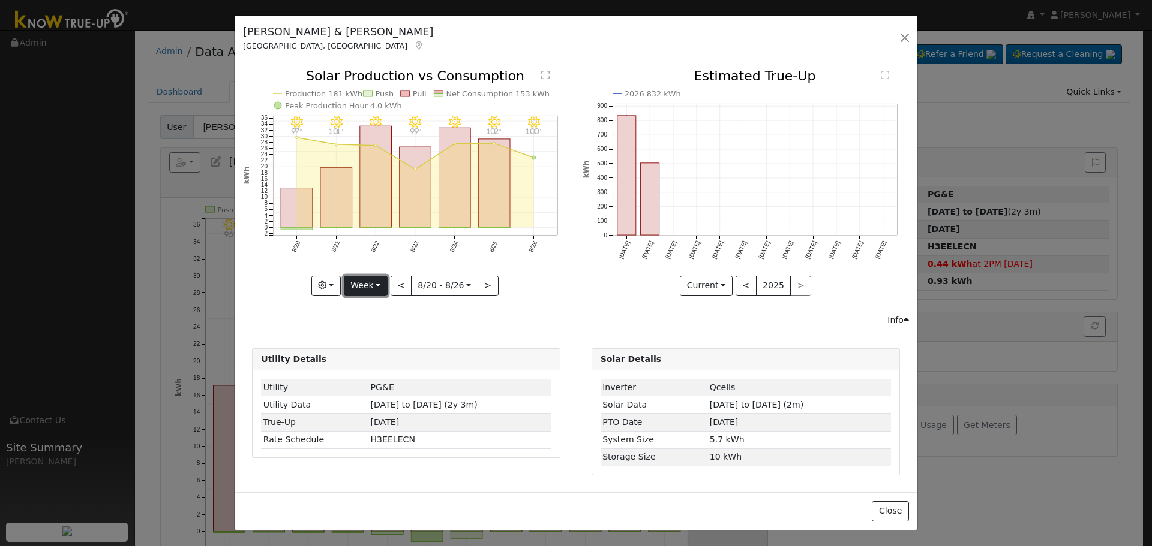
click at [369, 276] on button "Week" at bounding box center [366, 286] width 44 height 20
click at [394, 341] on link "Month" at bounding box center [385, 344] width 83 height 17
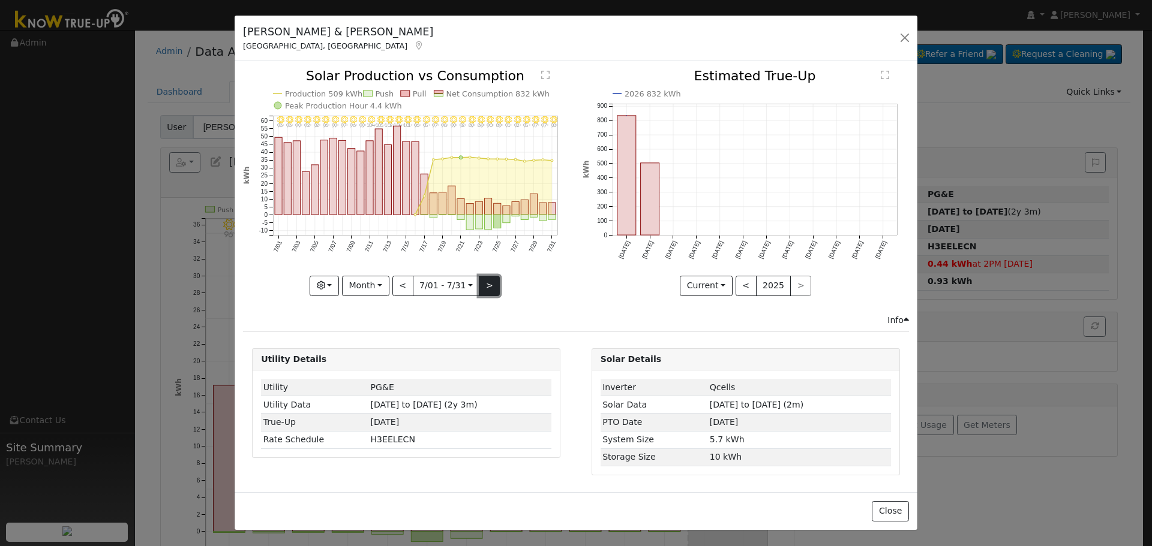
click at [481, 283] on button ">" at bounding box center [489, 286] width 21 height 20
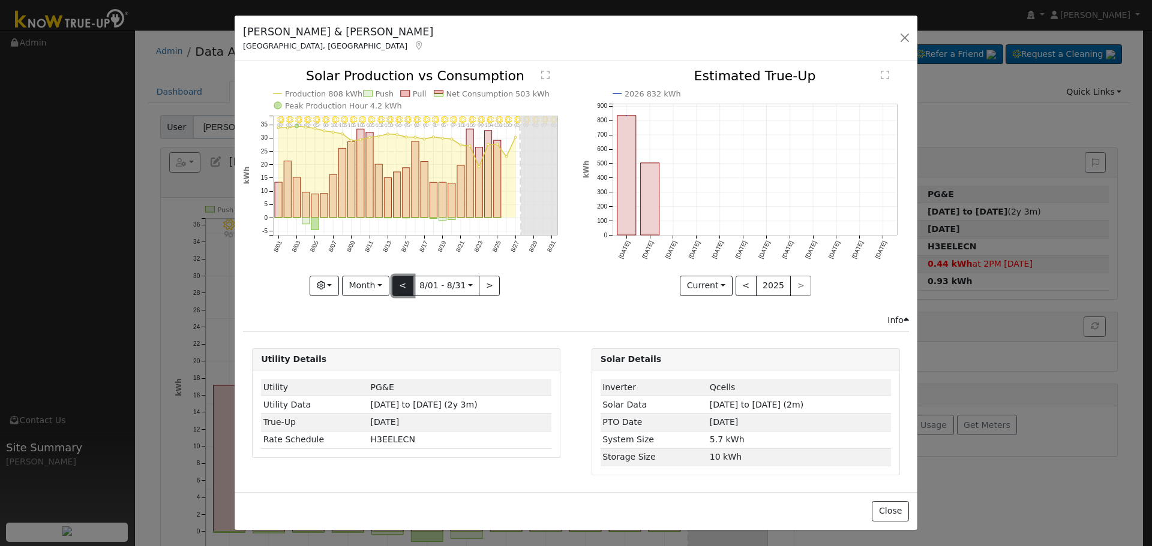
click at [407, 289] on button "<" at bounding box center [402, 286] width 21 height 20
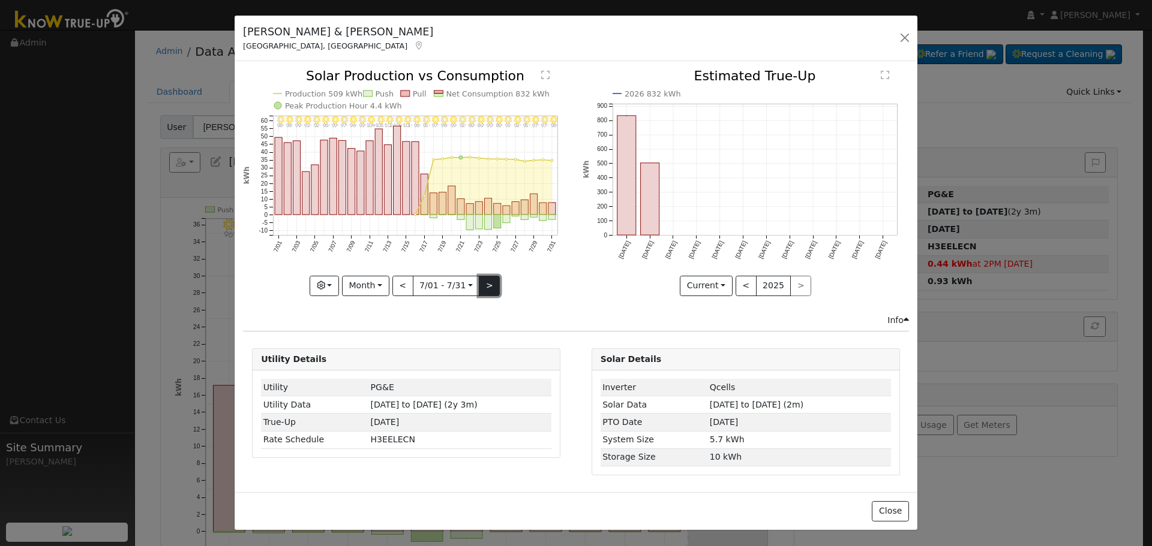
click at [496, 287] on button ">" at bounding box center [489, 286] width 21 height 20
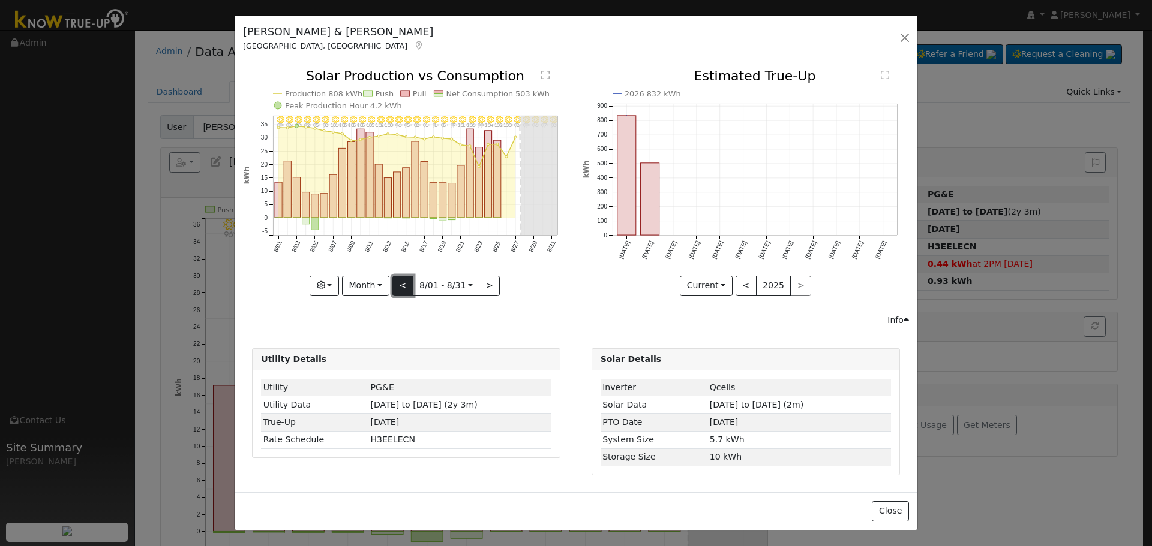
click at [406, 277] on button "<" at bounding box center [402, 286] width 21 height 20
type input "2025-07-01"
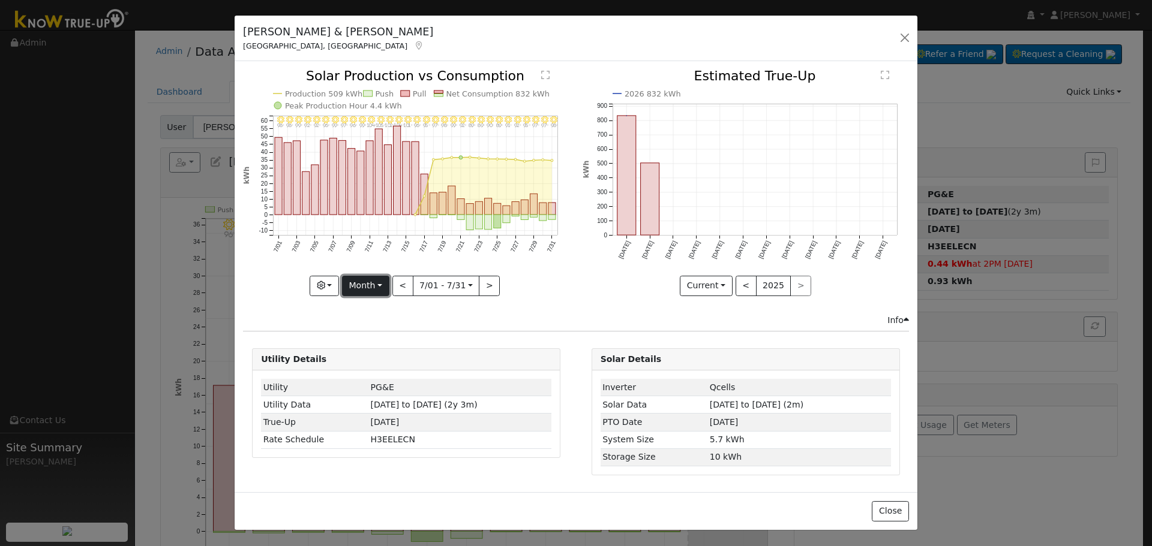
click at [379, 291] on button "Month" at bounding box center [365, 286] width 47 height 20
click at [398, 370] on link "Custom" at bounding box center [384, 378] width 83 height 17
select select "6"
click at [419, 288] on input "2025-07-01" at bounding box center [409, 286] width 38 height 19
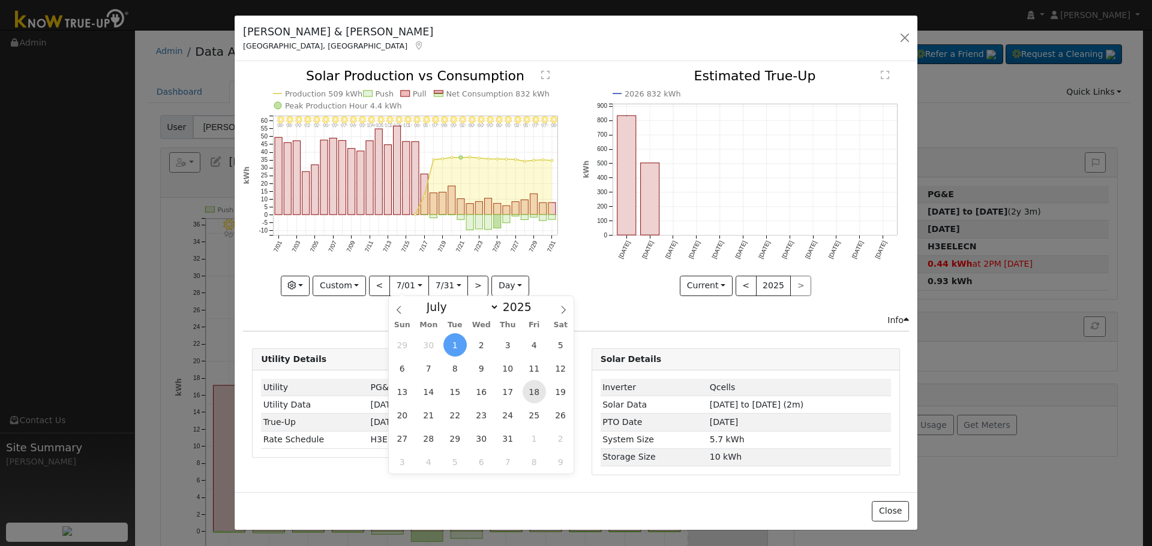
click at [529, 397] on span "18" at bounding box center [533, 391] width 23 height 23
type input "2025-07-18"
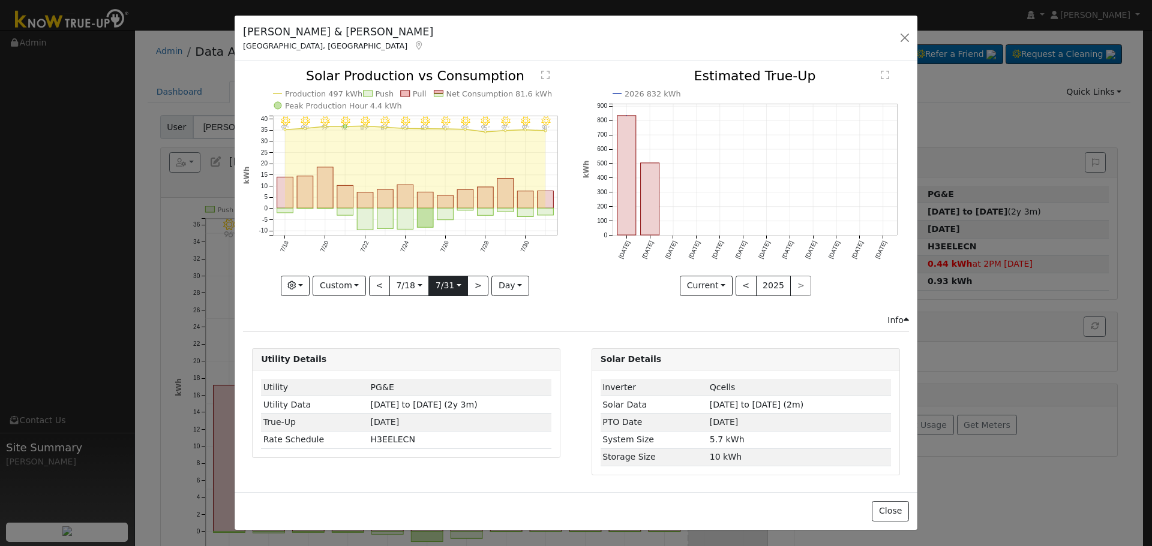
click at [463, 292] on input "2025-07-31" at bounding box center [448, 286] width 38 height 19
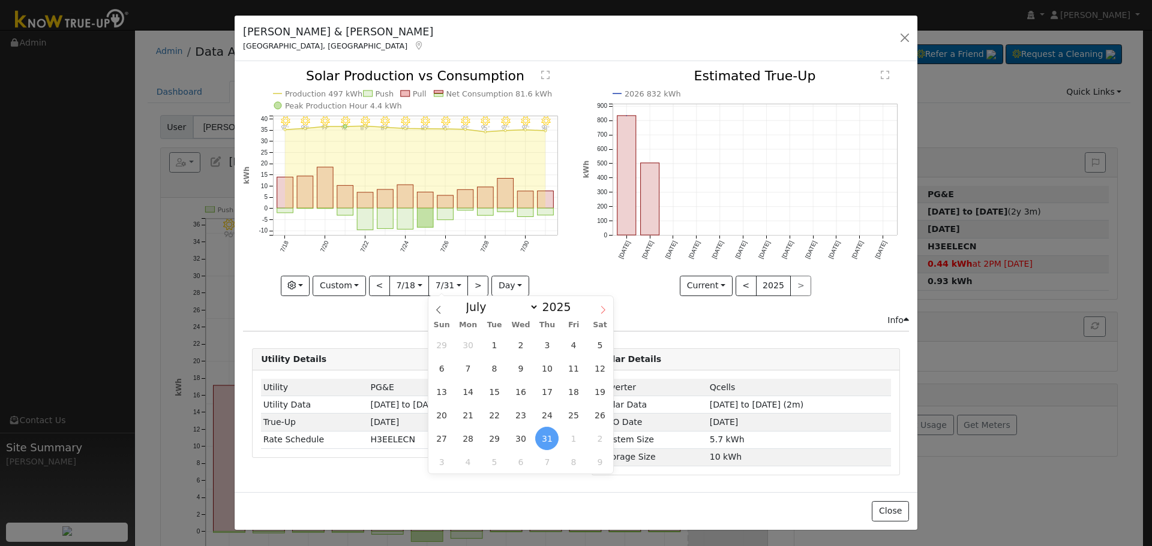
click at [597, 313] on span at bounding box center [603, 306] width 20 height 20
select select "7"
click at [450, 417] on span "17" at bounding box center [441, 415] width 23 height 23
type input "2025-08-17"
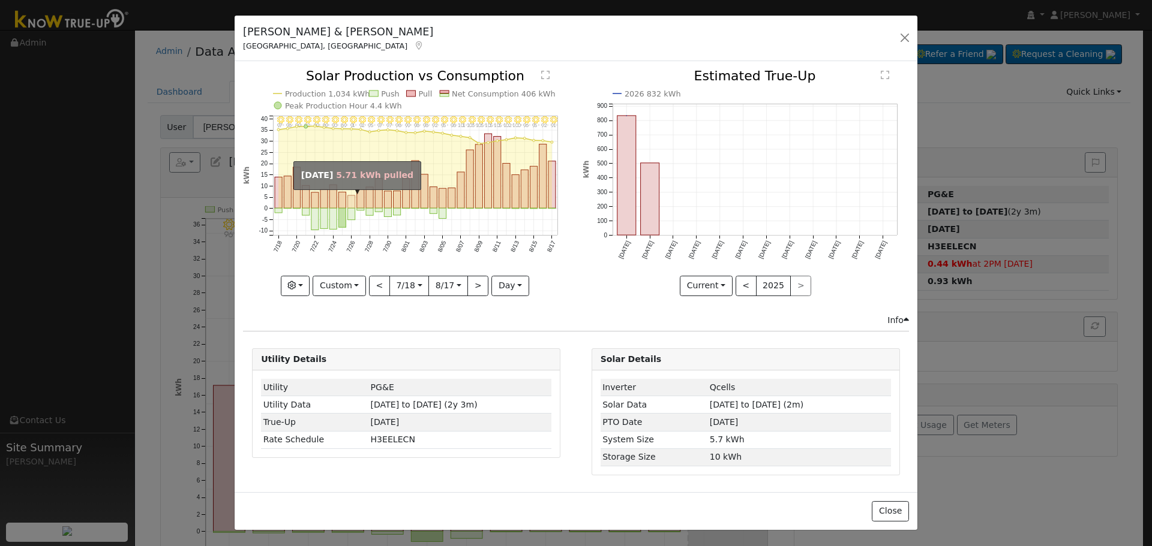
click at [347, 207] on icon "8/17 - Clear 91° 8/16 - Clear 92° 8/15 - Clear 95° 8/14 - Clear 96° 8/13 - Clea…" at bounding box center [406, 182] width 326 height 225
click at [350, 202] on rect "onclick=""" at bounding box center [351, 202] width 7 height 13
type input "2025-07-26"
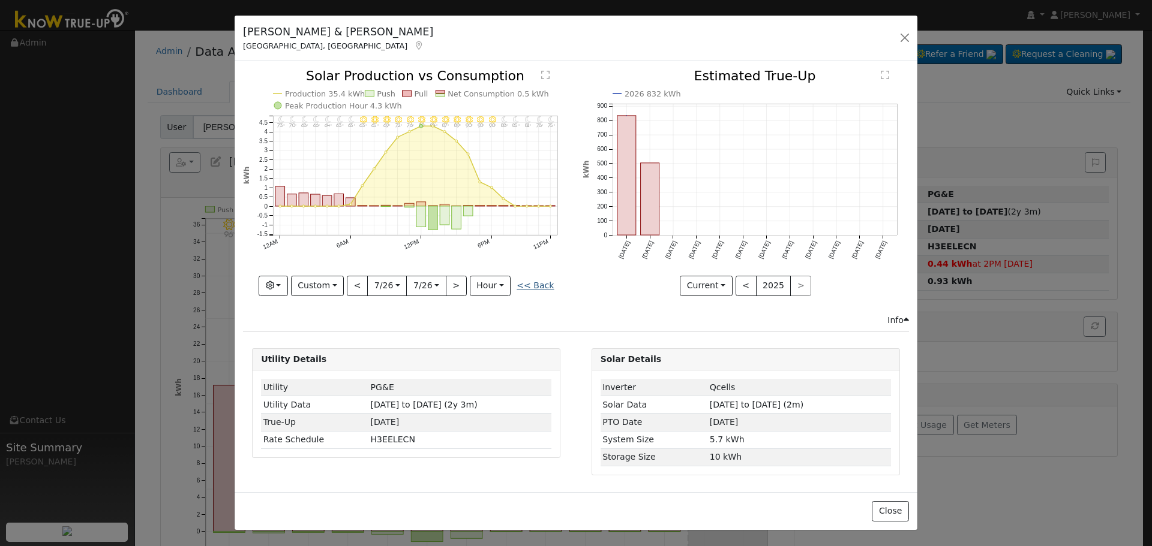
click at [536, 284] on link "<< Back" at bounding box center [534, 286] width 37 height 10
type input "2025-07-18"
type input "2025-08-17"
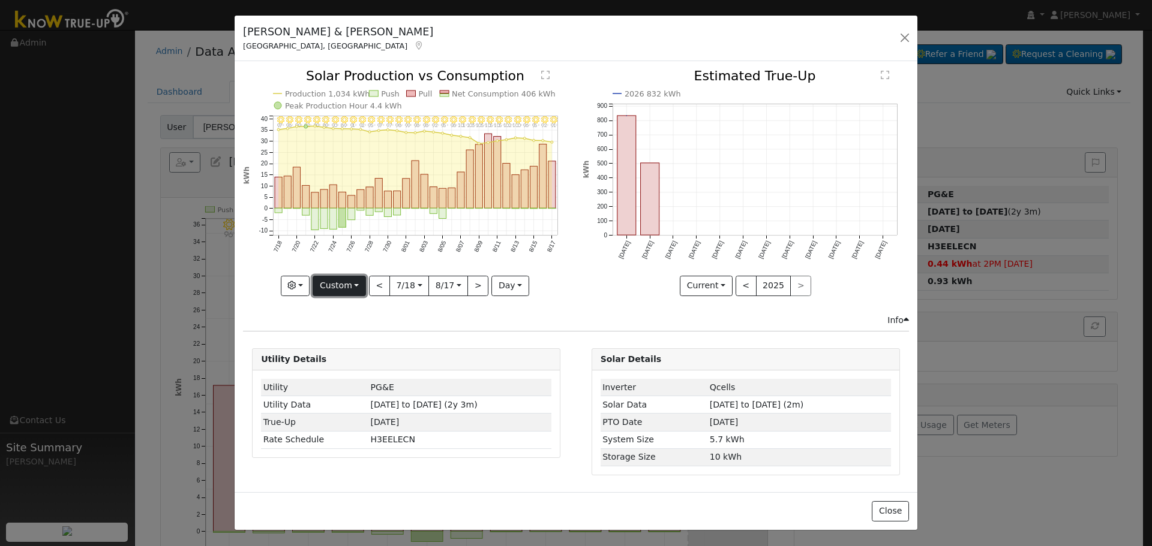
click at [351, 293] on button "Custom" at bounding box center [339, 286] width 53 height 20
click at [308, 292] on button "button" at bounding box center [295, 286] width 29 height 20
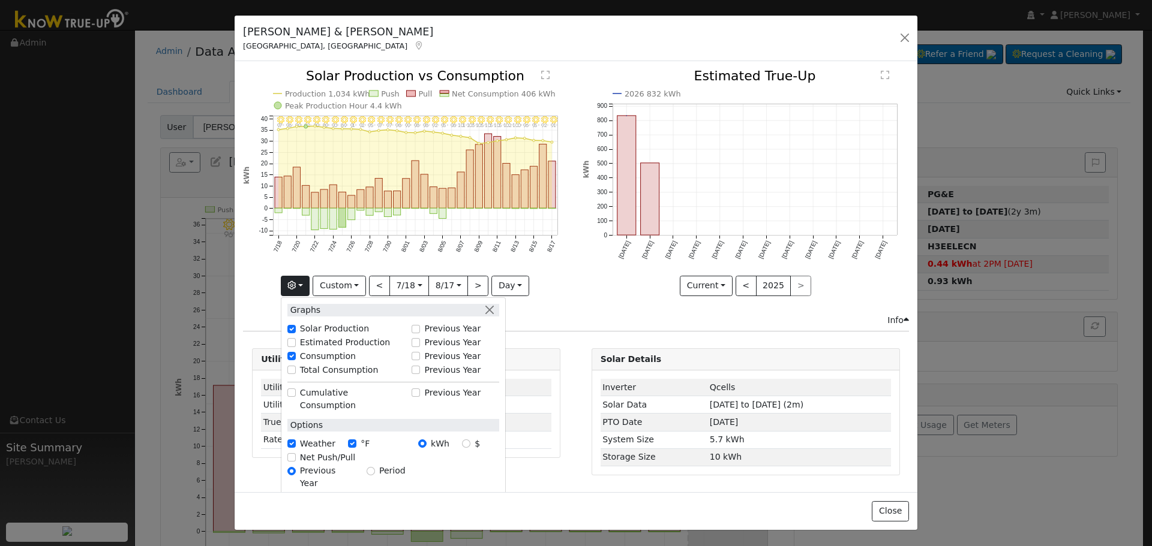
click at [330, 367] on label "Total Consumption" at bounding box center [339, 370] width 79 height 13
click at [296, 367] on input "Total Consumption" at bounding box center [291, 370] width 8 height 8
checkbox input "true"
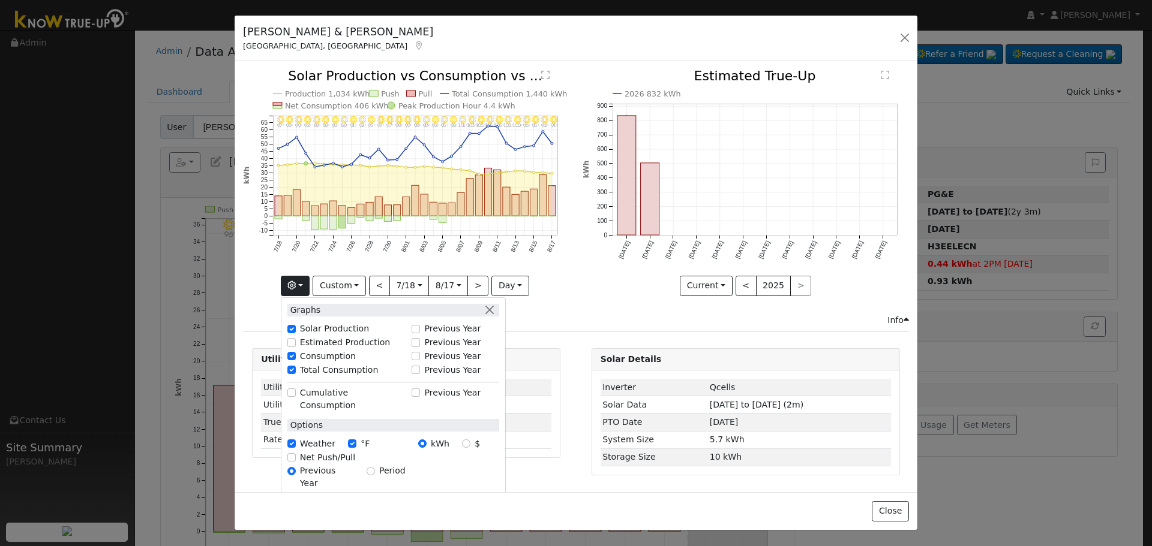
click at [573, 308] on div "8/17 - Clear 91° 8/16 - Clear 92° 8/15 - Clear 95° 8/14 - Clear 96° 8/13 - Clea…" at bounding box center [406, 192] width 339 height 244
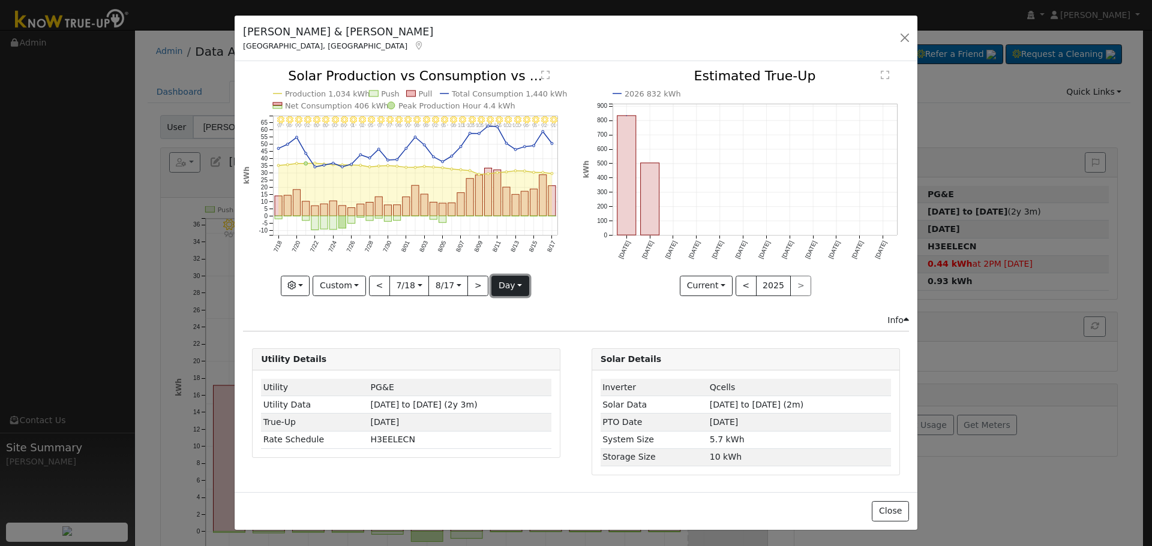
click at [508, 283] on button "day" at bounding box center [509, 286] width 37 height 20
click at [548, 255] on icon "8/17 - Clear 91° 8/16 - Clear 92° 8/15 - Clear 95° 8/14 - Clear 96° 8/13 - Clea…" at bounding box center [406, 182] width 326 height 225
click at [344, 287] on button "Custom" at bounding box center [339, 286] width 53 height 20
click at [379, 353] on link "Year" at bounding box center [354, 361] width 83 height 17
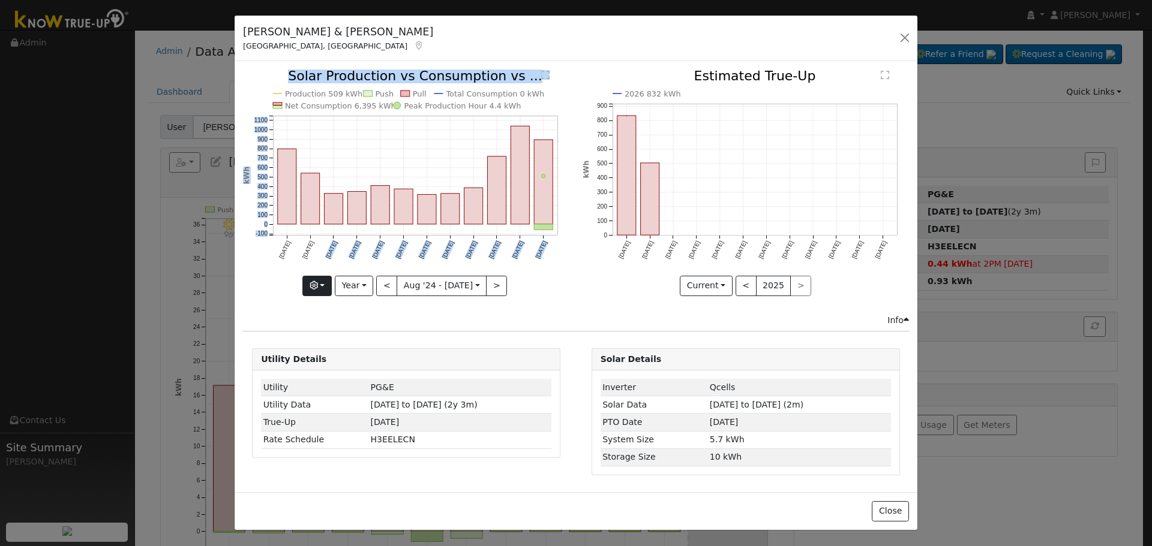
click at [335, 286] on div "Production 509 kWh Push Pull Total Consumption 0 kWh Net Consumption 6,395 kWh …" at bounding box center [406, 183] width 326 height 226
click at [332, 286] on button "button" at bounding box center [316, 286] width 29 height 20
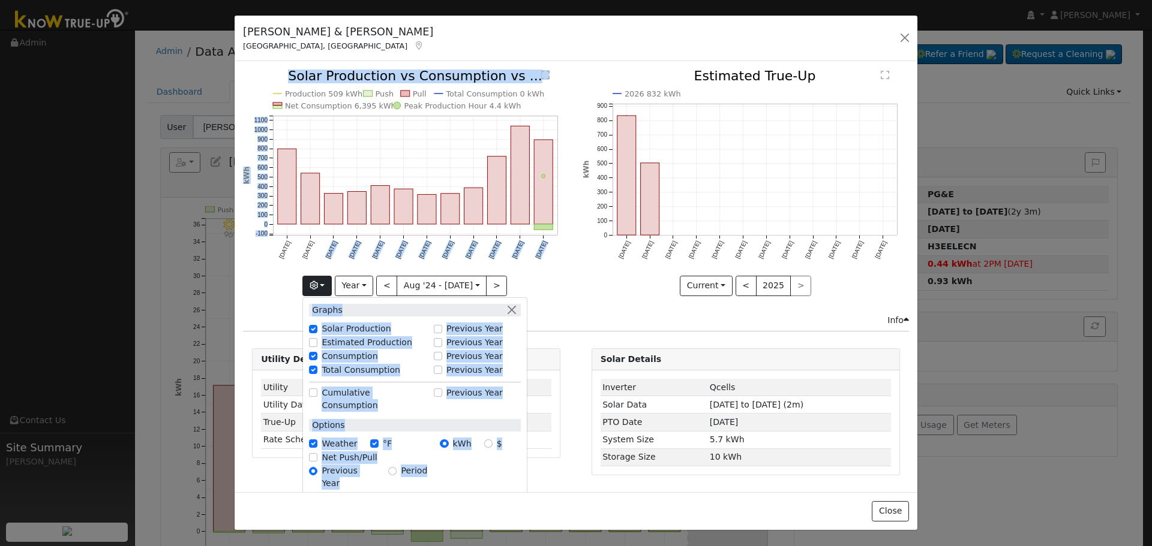
click at [545, 292] on icon "Production 509 kWh Push Pull Total Consumption 0 kWh Net Consumption 6,395 kWh …" at bounding box center [406, 182] width 326 height 225
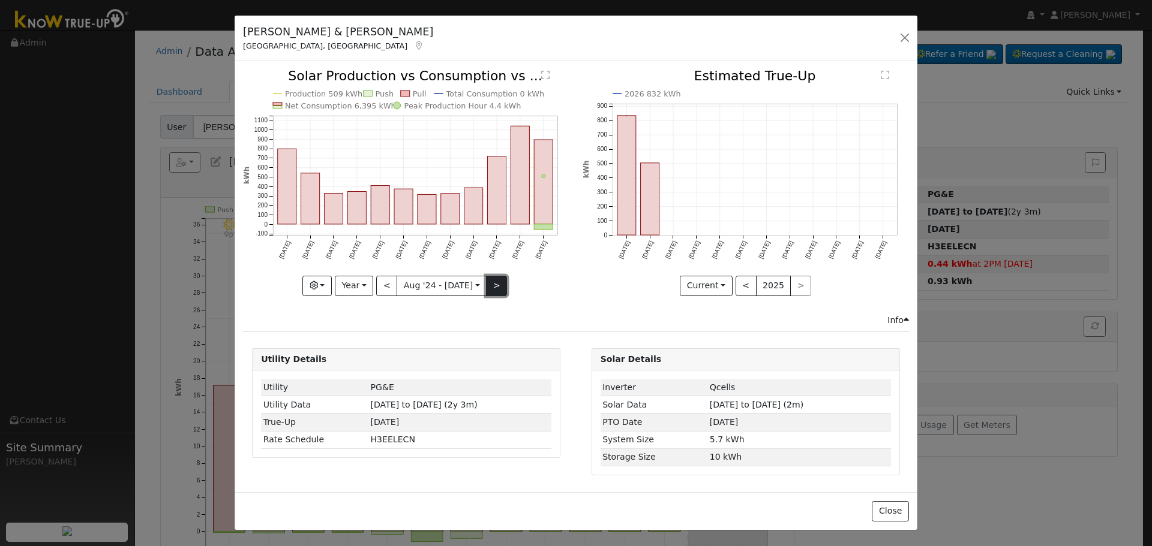
click at [500, 289] on button ">" at bounding box center [496, 286] width 21 height 20
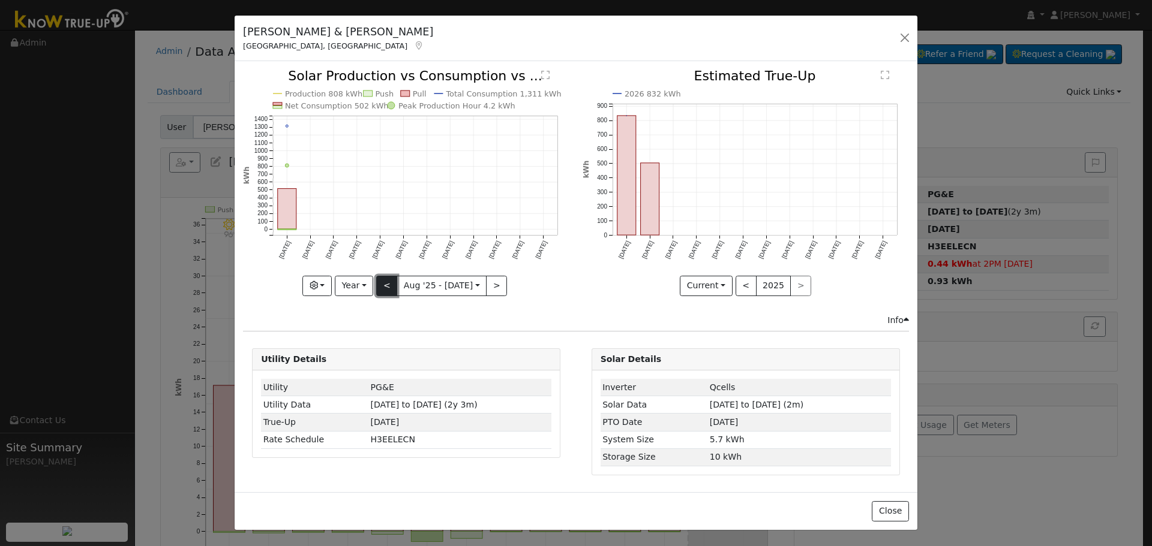
click at [390, 277] on button "<" at bounding box center [386, 286] width 21 height 20
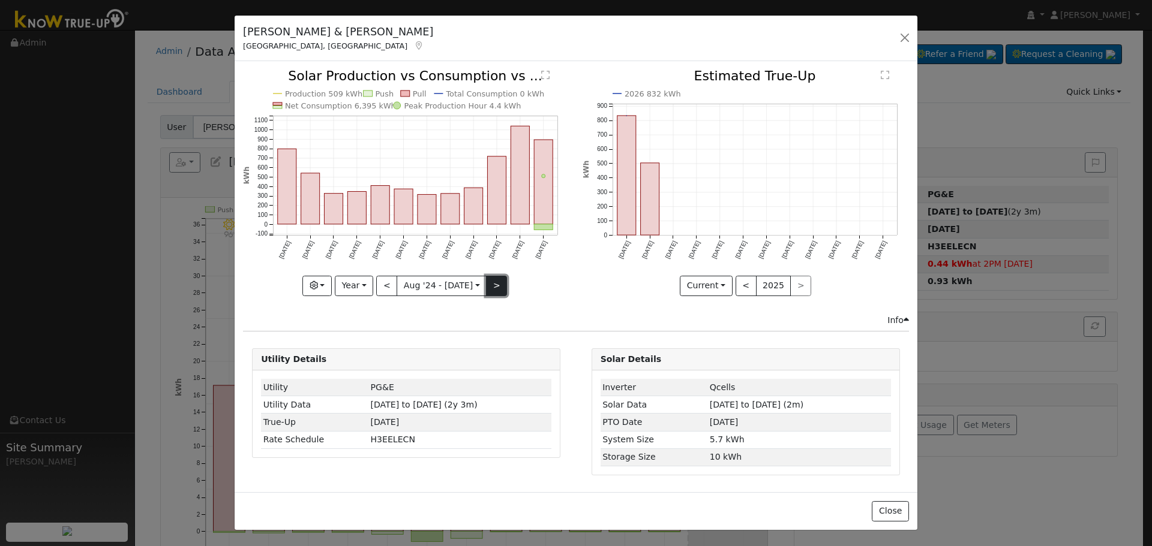
click at [498, 290] on button ">" at bounding box center [496, 286] width 21 height 20
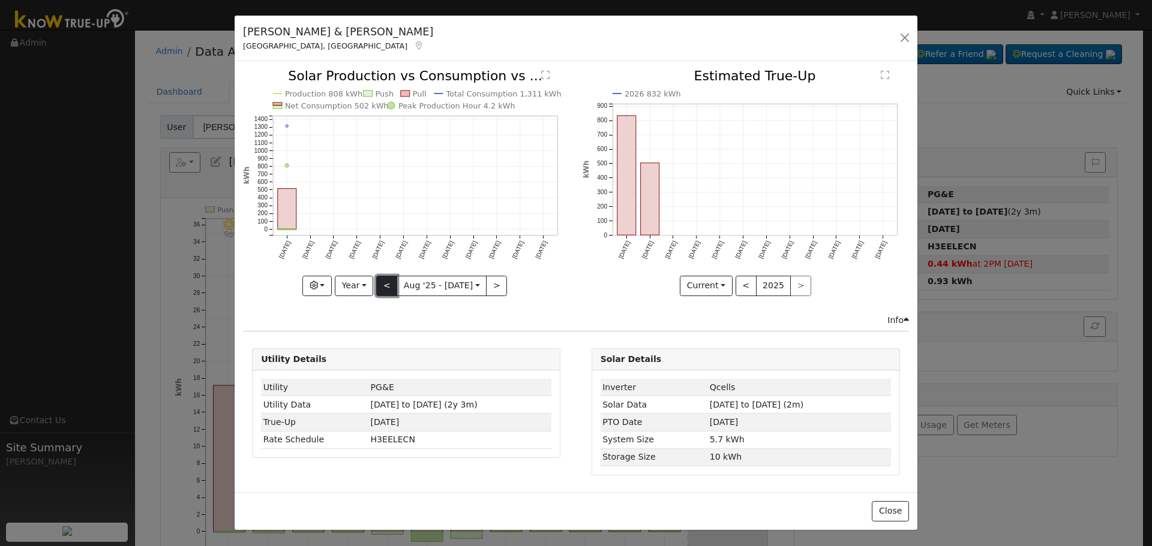
click at [392, 289] on button "<" at bounding box center [386, 286] width 21 height 20
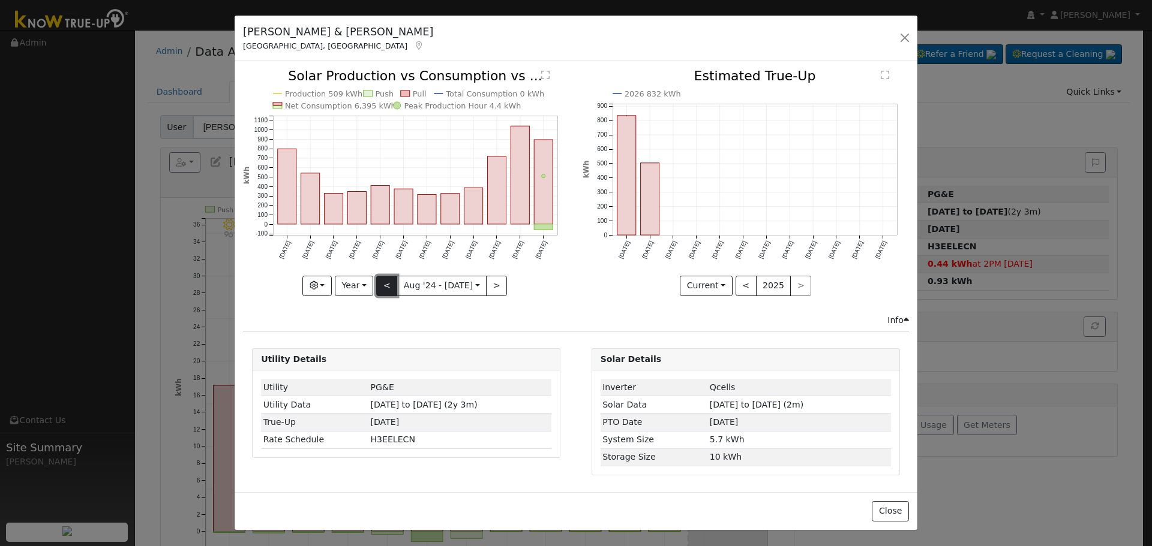
click at [383, 281] on button "<" at bounding box center [386, 286] width 21 height 20
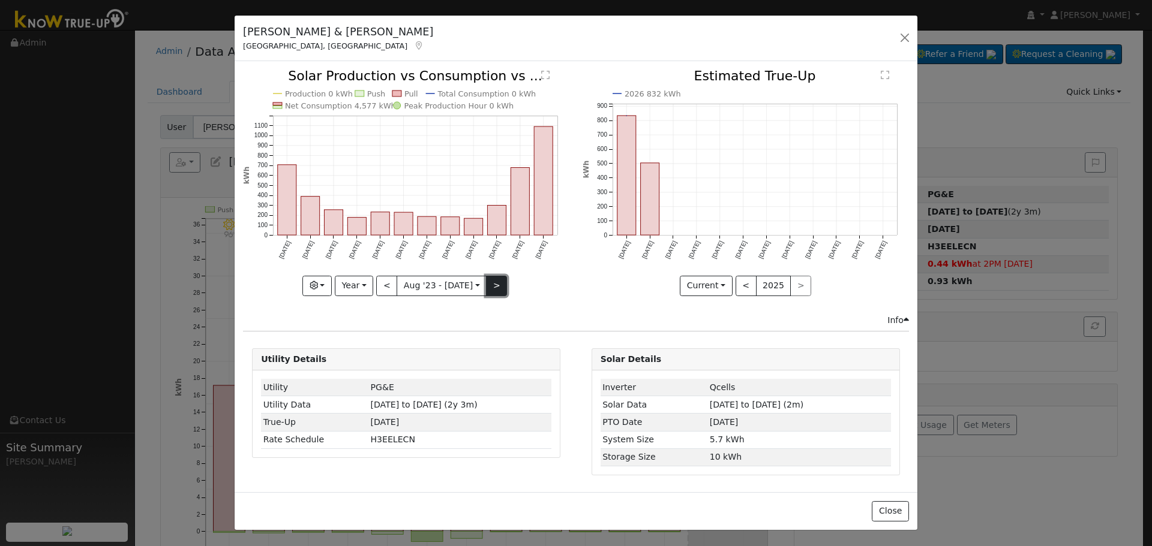
click at [495, 276] on button ">" at bounding box center [496, 286] width 21 height 20
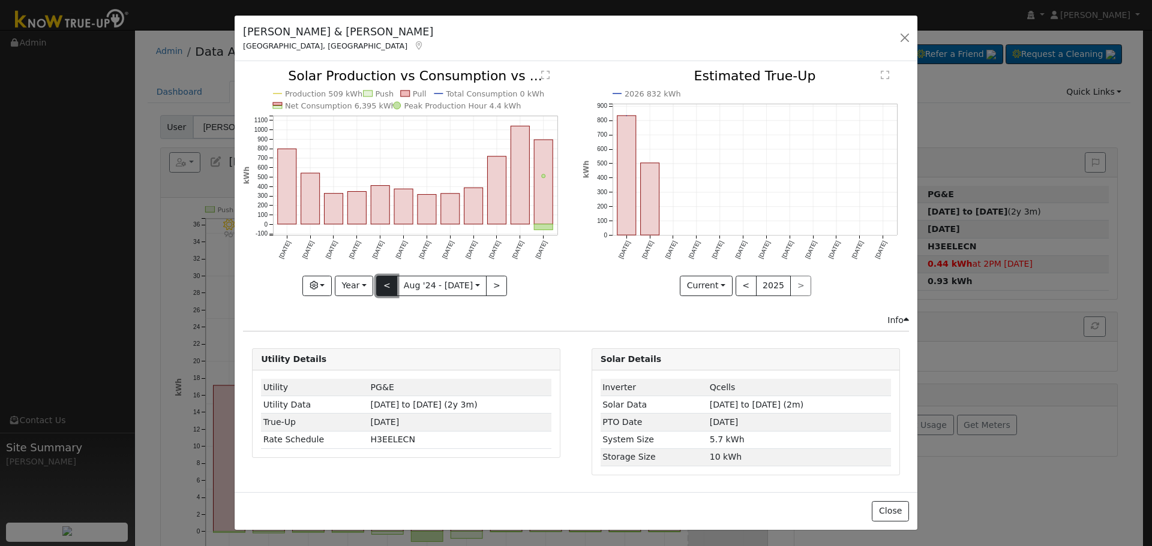
click at [389, 282] on button "<" at bounding box center [386, 286] width 21 height 20
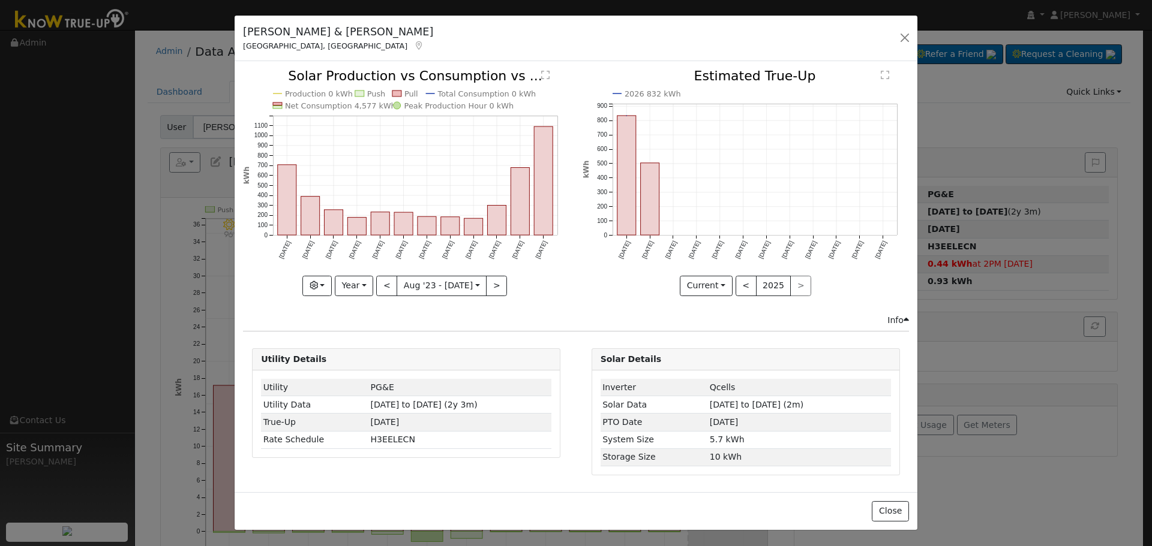
click at [493, 296] on div "Production 0 kWh Push Pull Total Consumption 0 kWh Net Consumption 4,577 kWh Pe…" at bounding box center [406, 192] width 339 height 244
click at [493, 290] on button ">" at bounding box center [496, 286] width 21 height 20
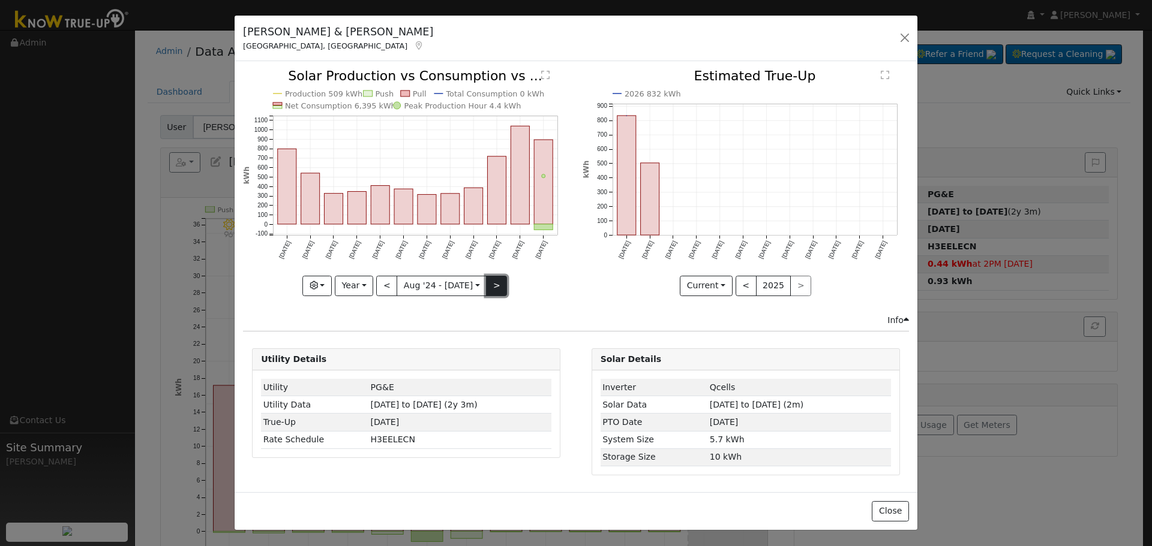
click at [486, 286] on button ">" at bounding box center [496, 286] width 21 height 20
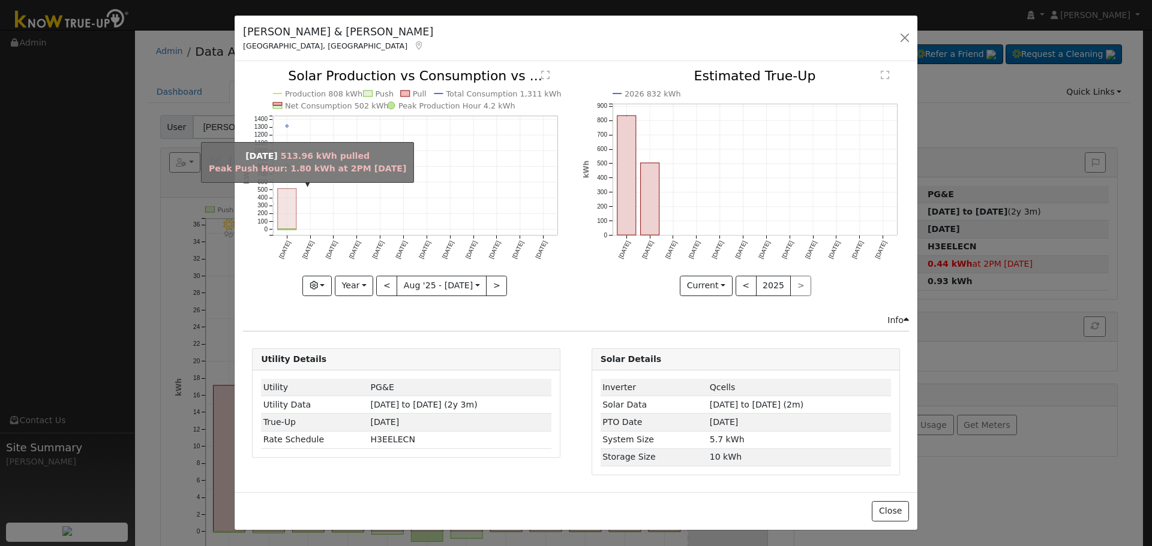
click at [294, 222] on rect "onclick=""" at bounding box center [287, 209] width 19 height 40
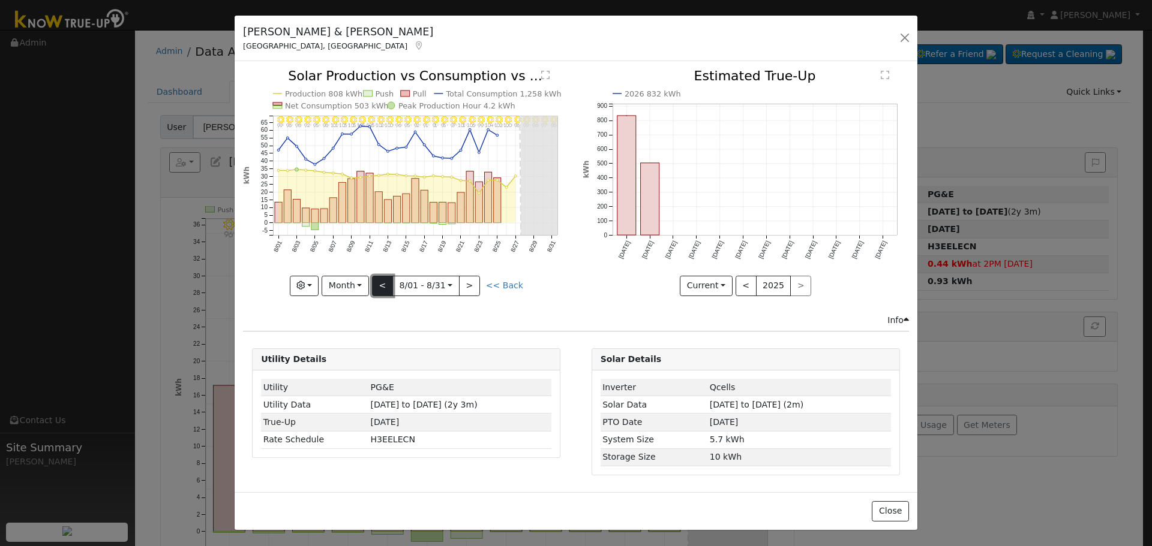
click at [384, 287] on button "<" at bounding box center [382, 286] width 21 height 20
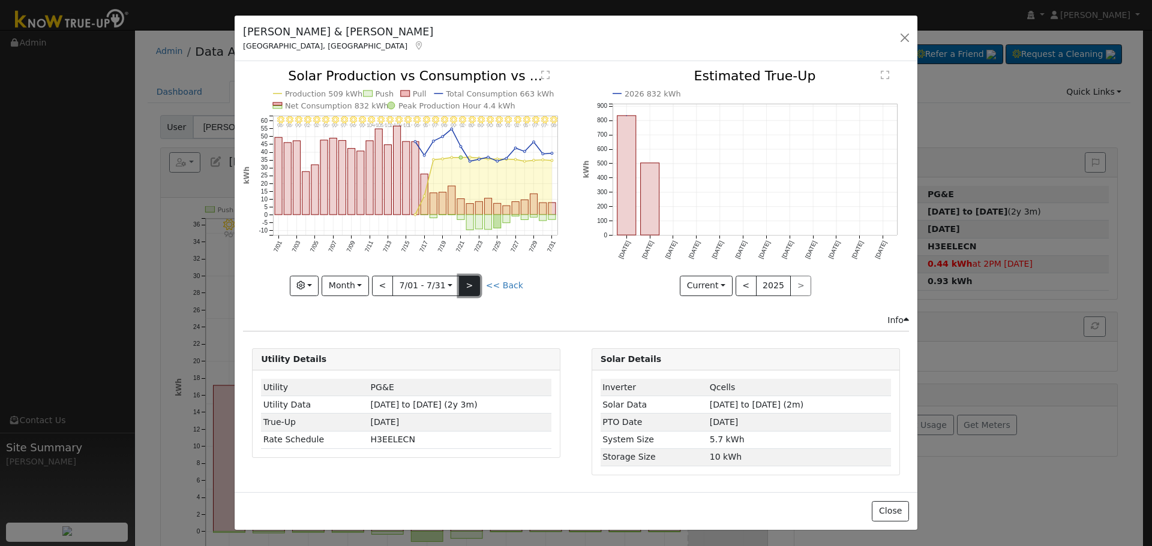
click at [468, 281] on button ">" at bounding box center [469, 286] width 21 height 20
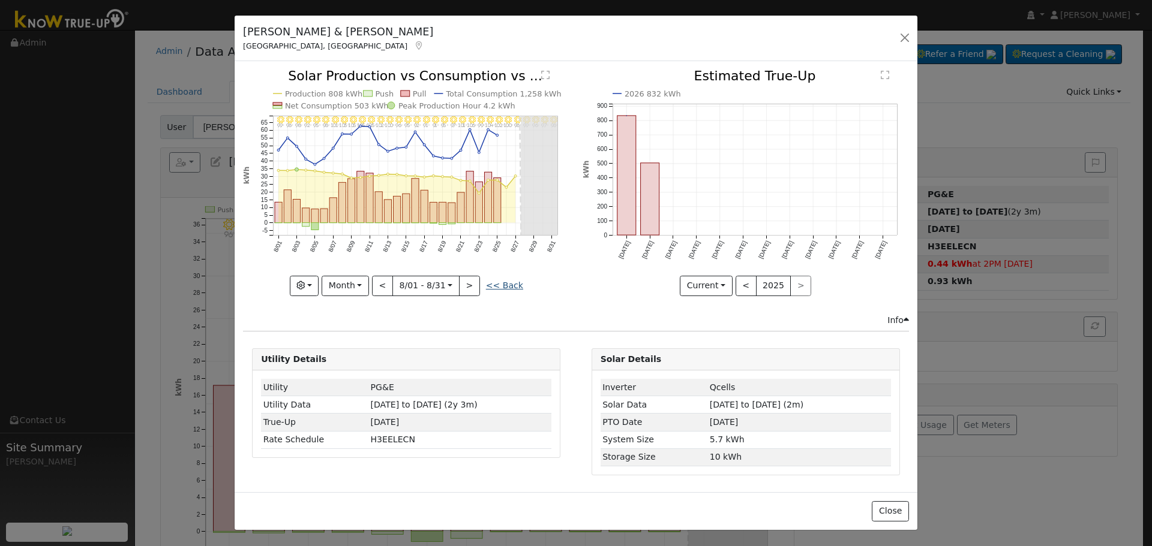
click at [499, 282] on link "<< Back" at bounding box center [504, 286] width 37 height 10
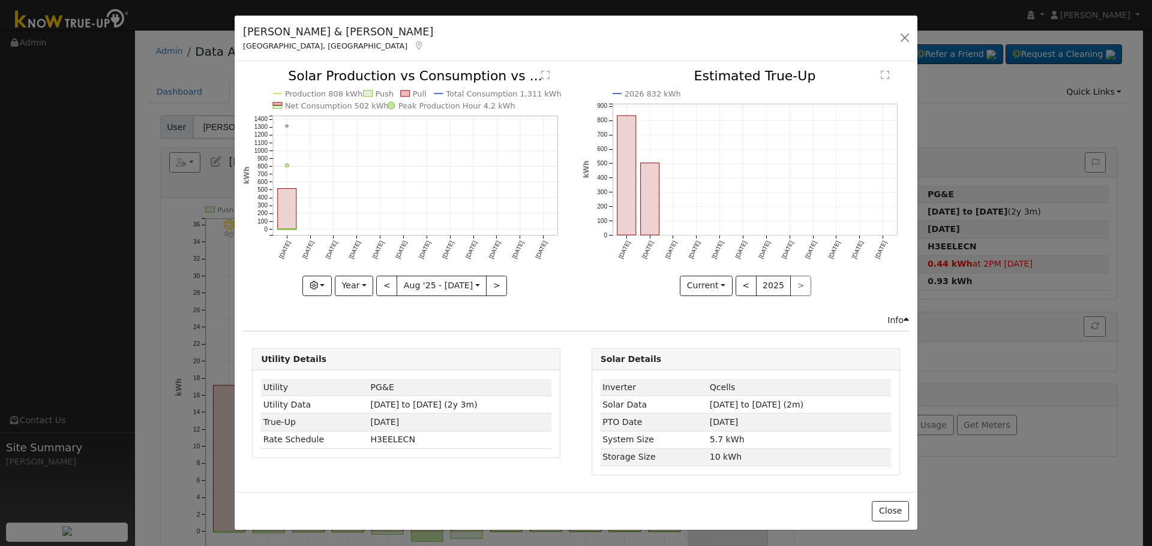
click at [296, 206] on rect "onclick=""" at bounding box center [287, 209] width 19 height 40
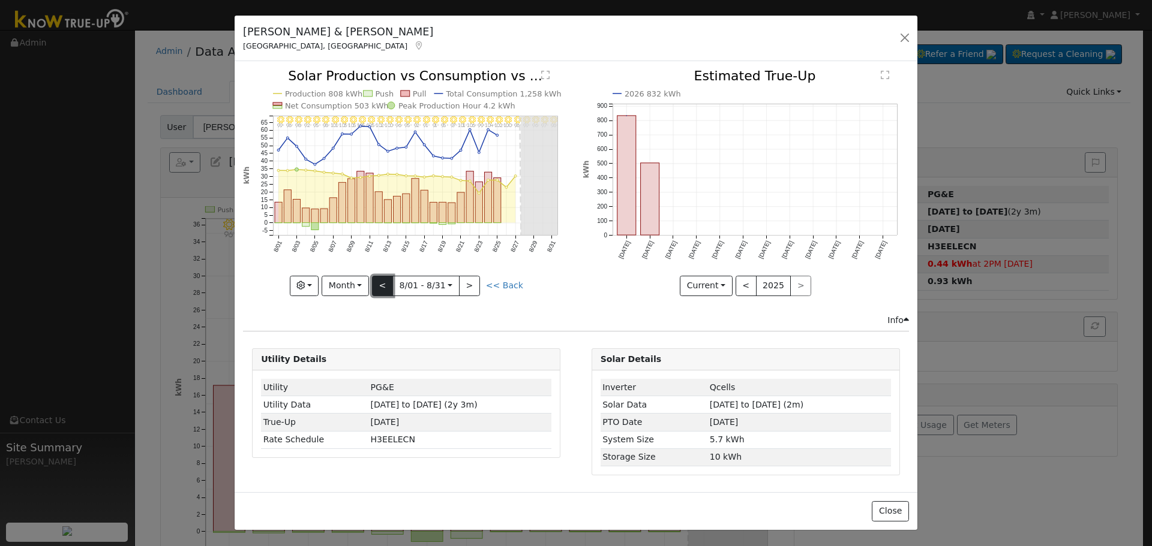
click at [384, 282] on button "<" at bounding box center [382, 286] width 21 height 20
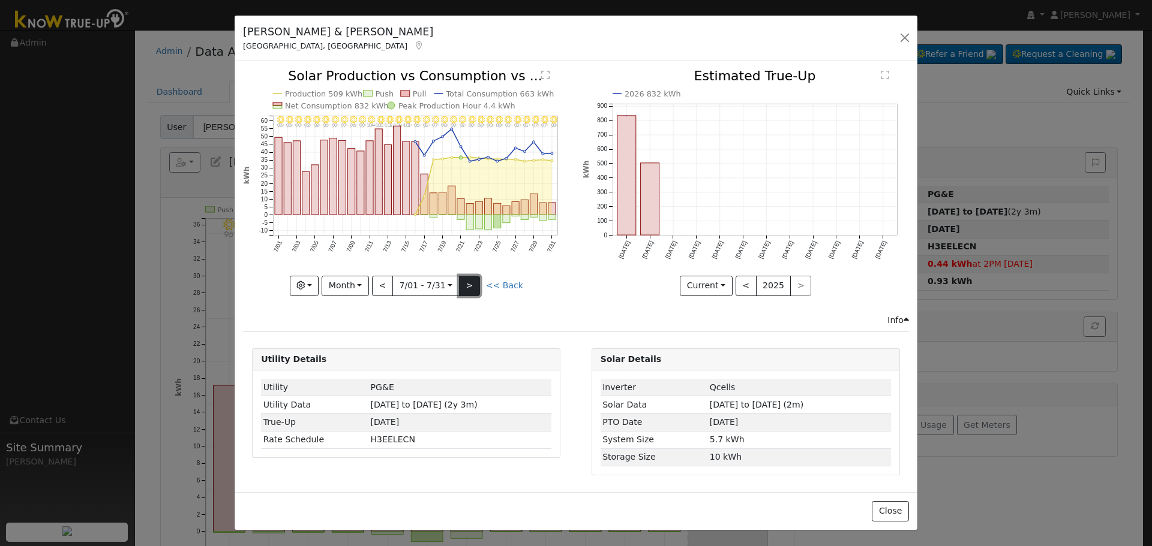
click at [475, 293] on button ">" at bounding box center [469, 286] width 21 height 20
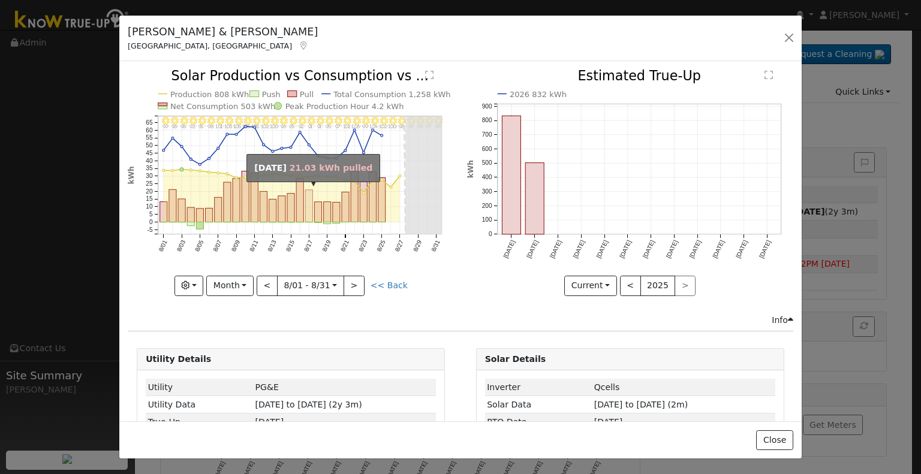
click at [307, 192] on rect "onclick=""" at bounding box center [309, 206] width 7 height 32
type input "2025-08-17"
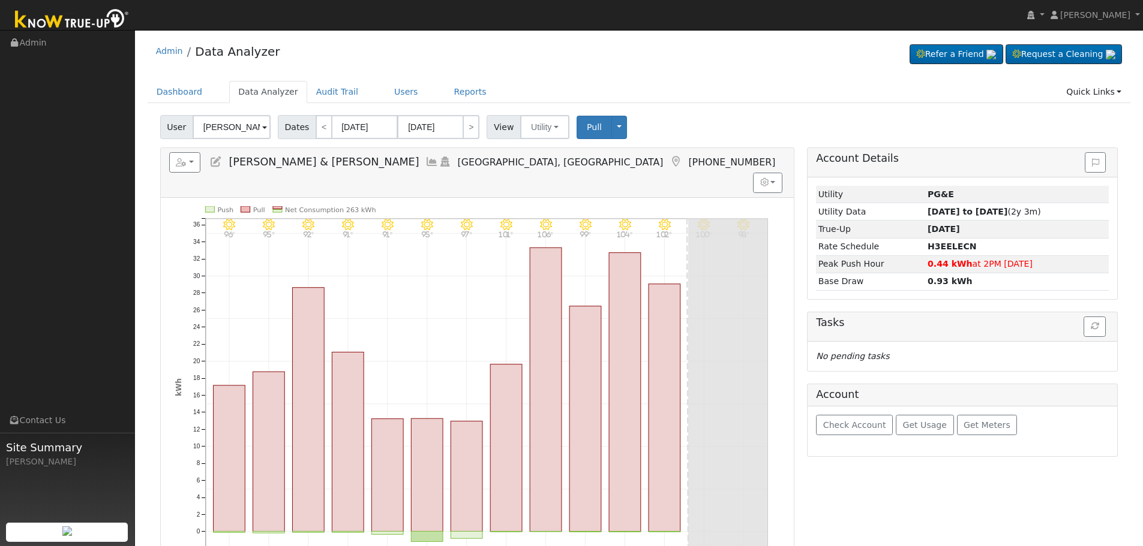
click at [425, 162] on icon at bounding box center [431, 162] width 13 height 11
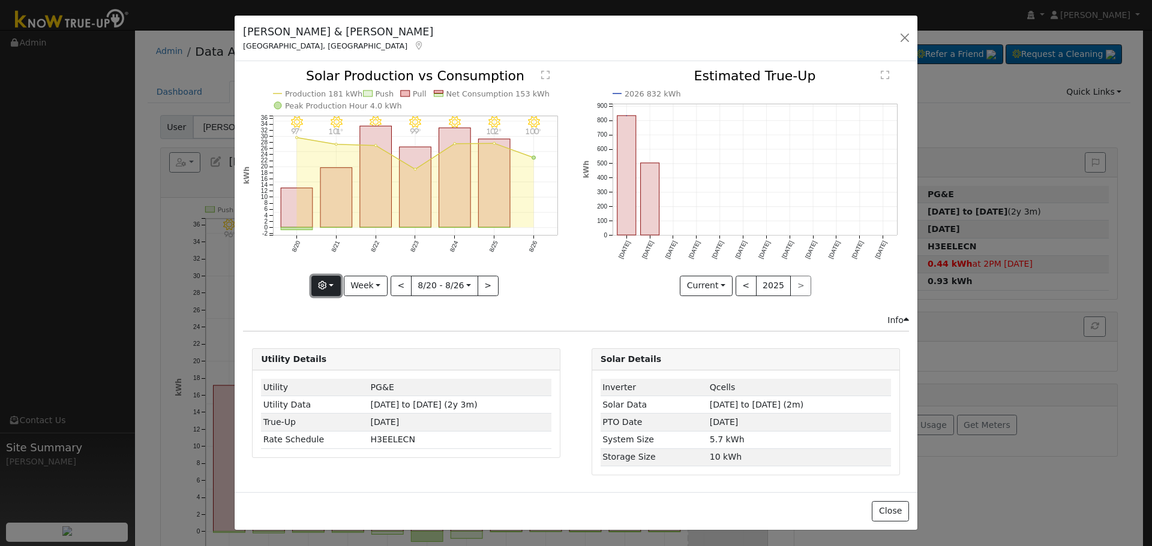
click at [321, 289] on button "button" at bounding box center [325, 286] width 29 height 20
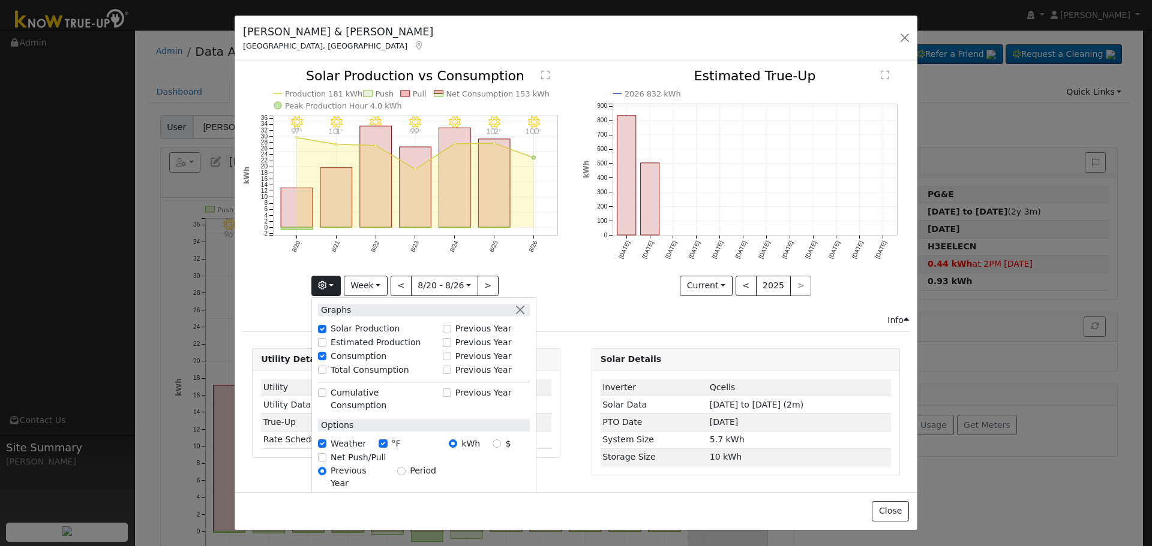
click at [358, 366] on label "Total Consumption" at bounding box center [370, 370] width 79 height 13
click at [326, 366] on input "Total Consumption" at bounding box center [322, 370] width 8 height 8
checkbox input "true"
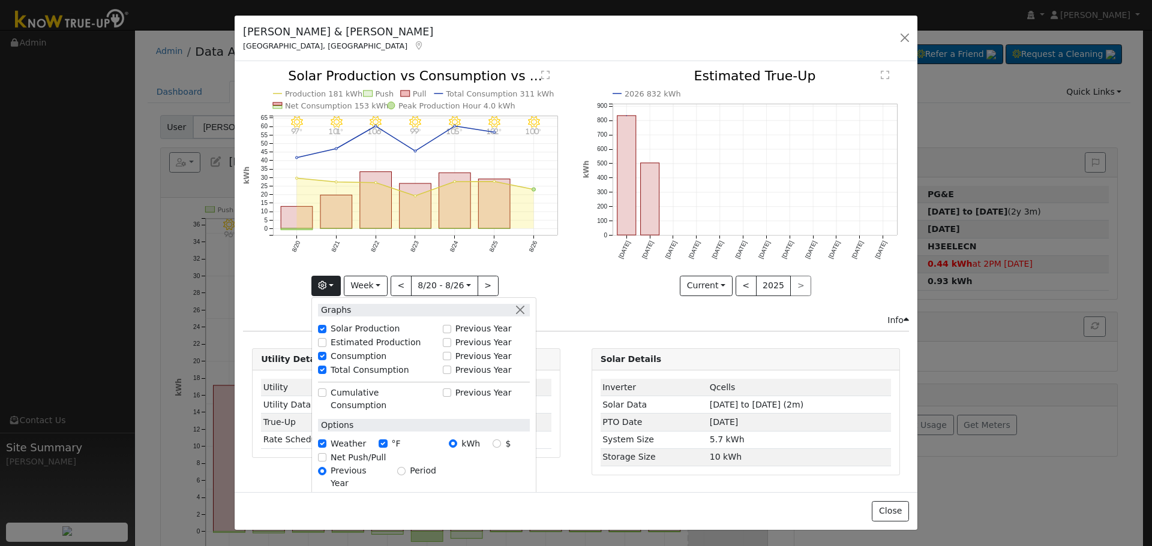
click at [510, 239] on icon "8/26 - Clear 100° 8/25 - Clear 102° 8/24 - Clear 105° 8/23 - Clear 99° 8/22 - C…" at bounding box center [406, 182] width 326 height 225
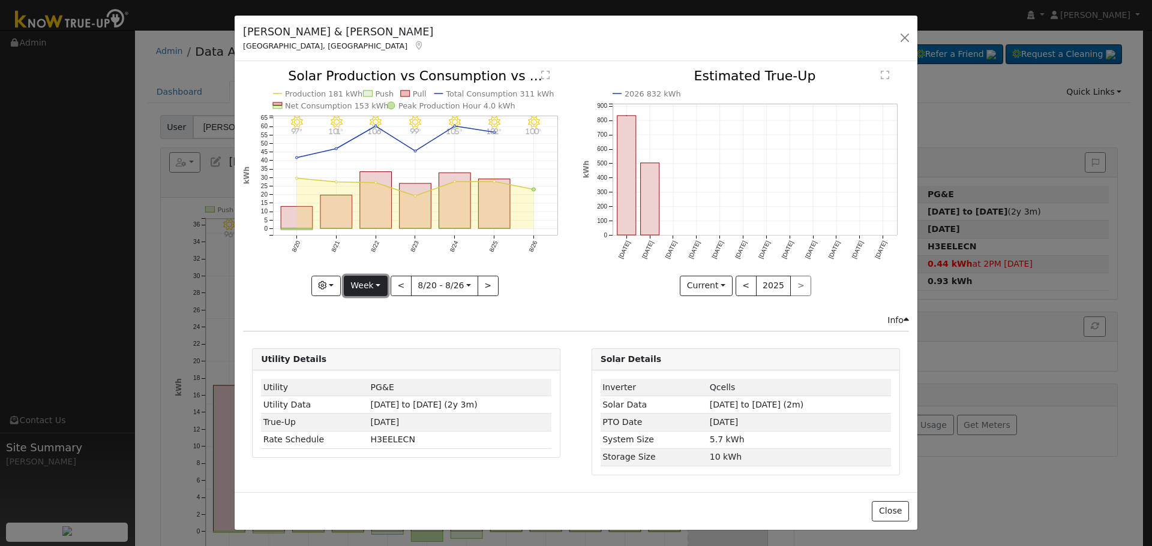
click at [387, 289] on button "Week" at bounding box center [366, 286] width 44 height 20
click at [390, 357] on link "Year" at bounding box center [385, 361] width 83 height 17
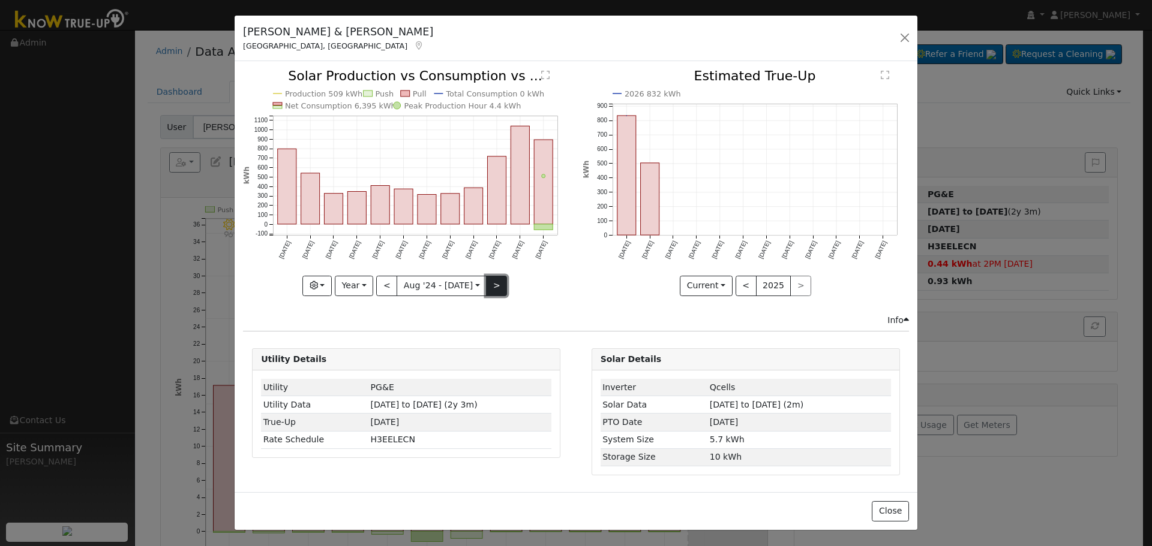
click at [494, 287] on button ">" at bounding box center [496, 286] width 21 height 20
type input "[DATE]"
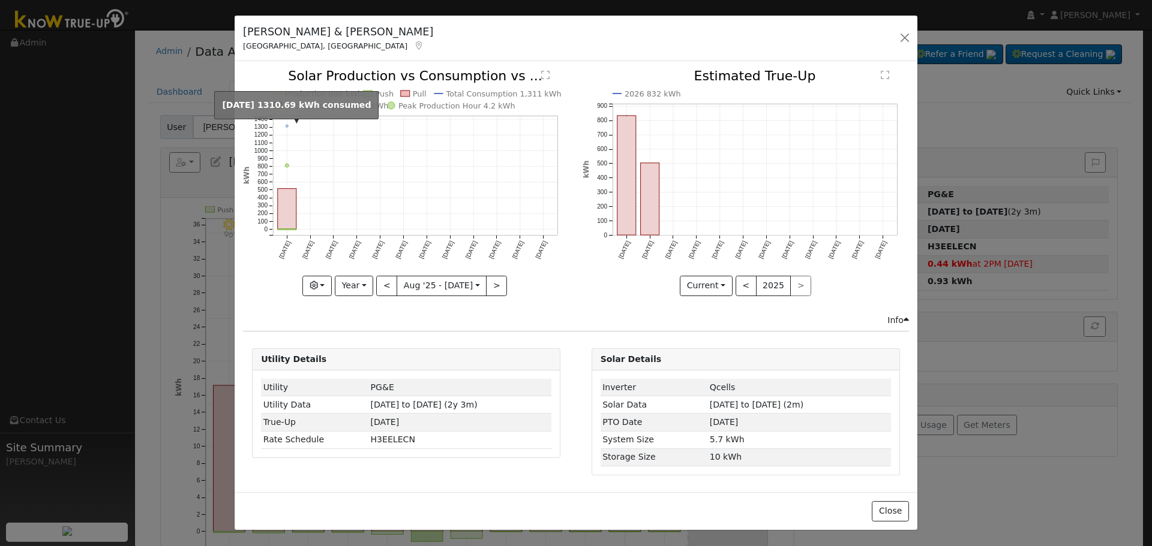
click at [288, 127] on circle "onclick=""" at bounding box center [287, 126] width 2 height 2
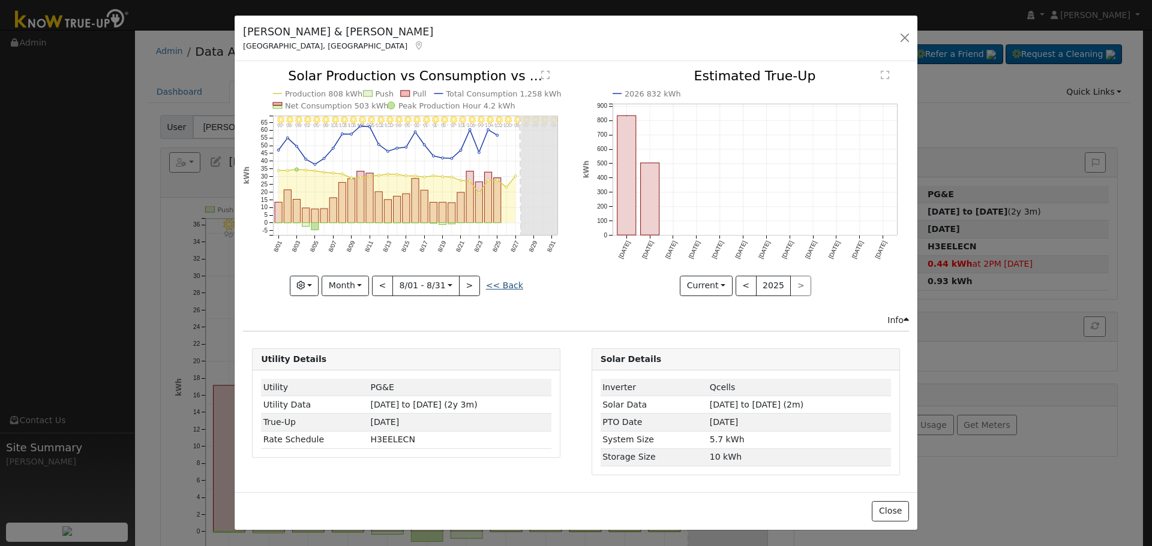
click at [513, 288] on link "<< Back" at bounding box center [504, 286] width 37 height 10
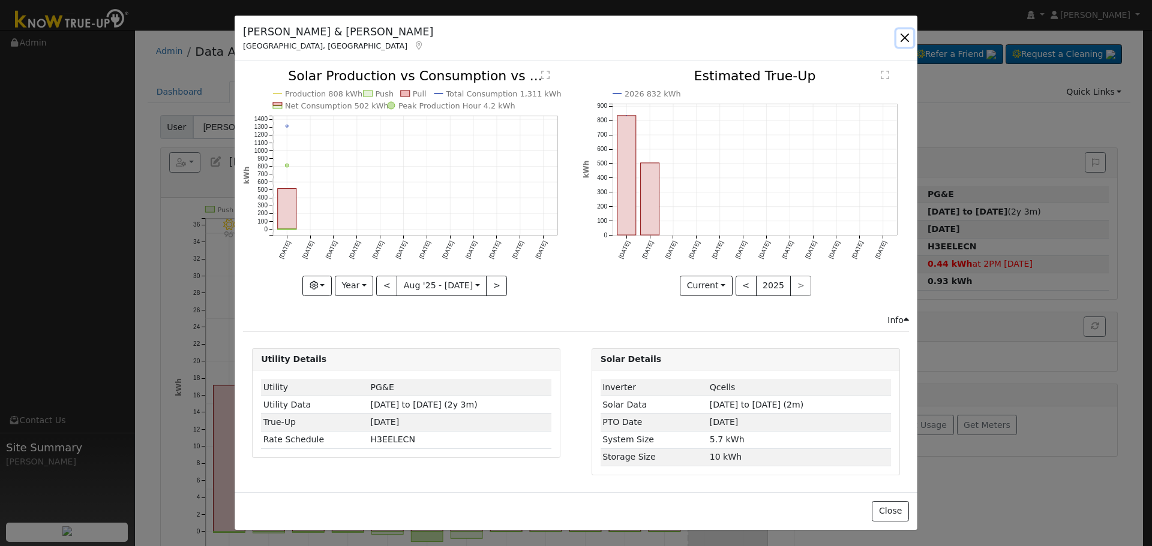
click at [903, 39] on button "button" at bounding box center [904, 37] width 17 height 17
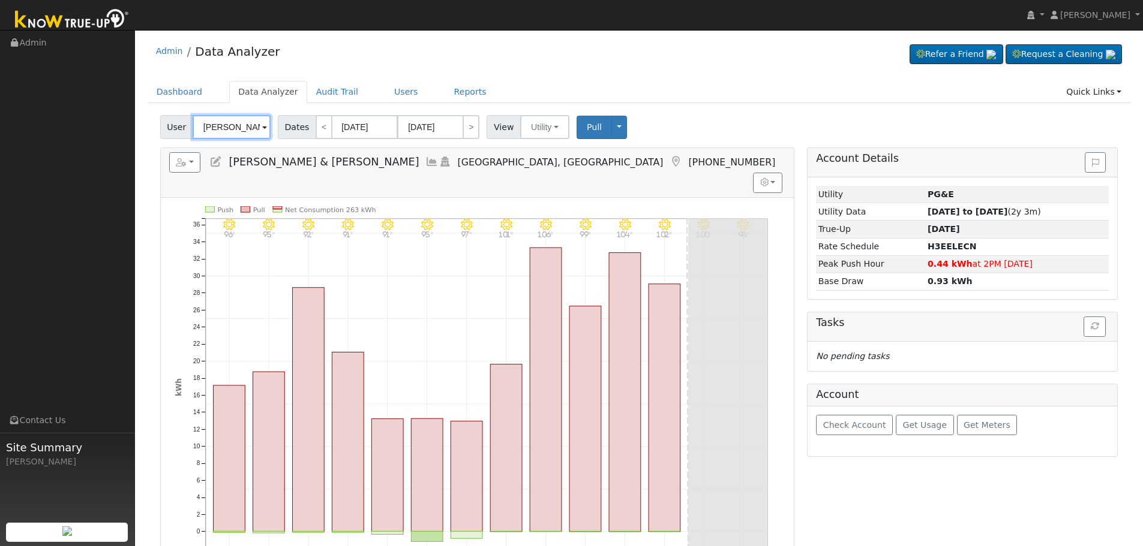
click at [230, 135] on input "[PERSON_NAME] & [PERSON_NAME]" at bounding box center [232, 127] width 78 height 24
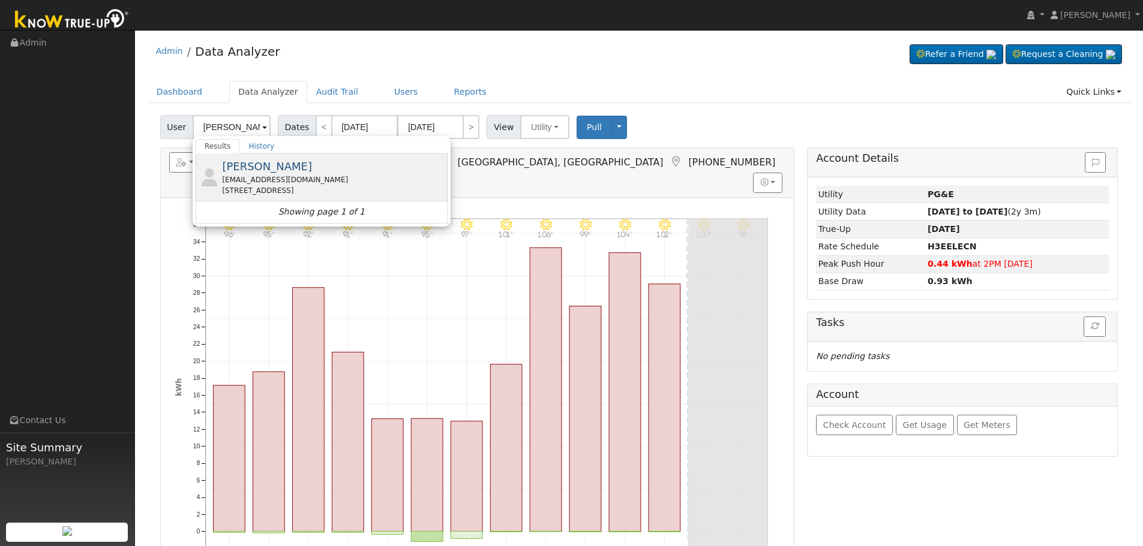
click at [276, 160] on span "[PERSON_NAME]" at bounding box center [267, 166] width 90 height 13
type input "[PERSON_NAME]"
